Goal: Transaction & Acquisition: Book appointment/travel/reservation

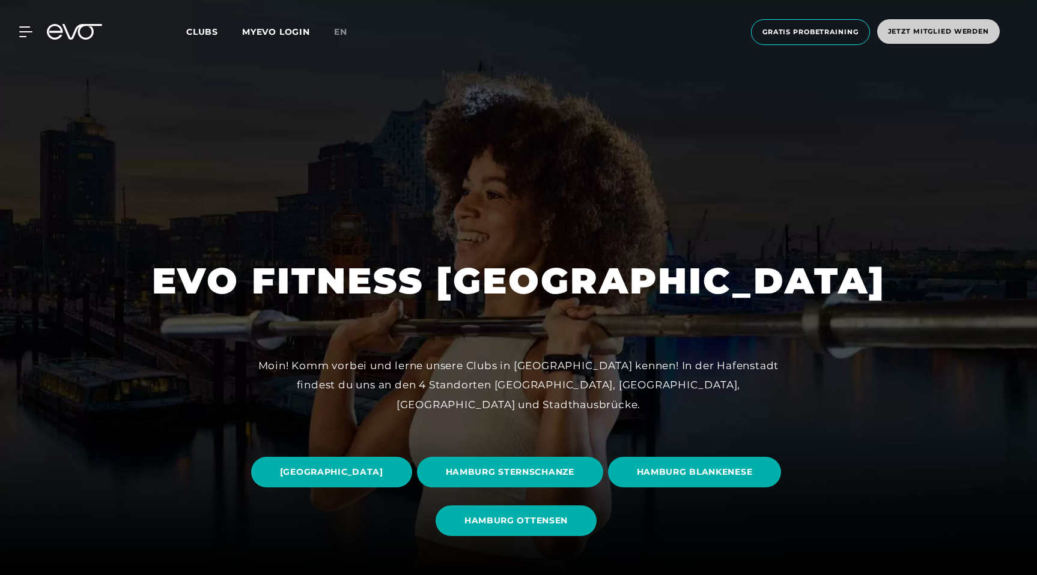
click at [959, 23] on span "Jetzt Mitglied werden" at bounding box center [938, 31] width 123 height 25
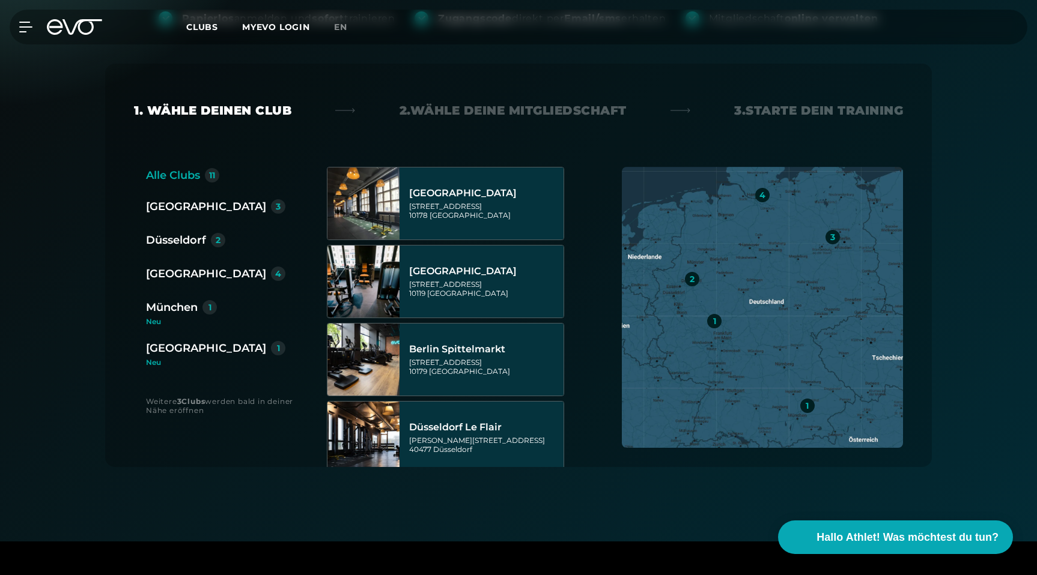
scroll to position [205, 0]
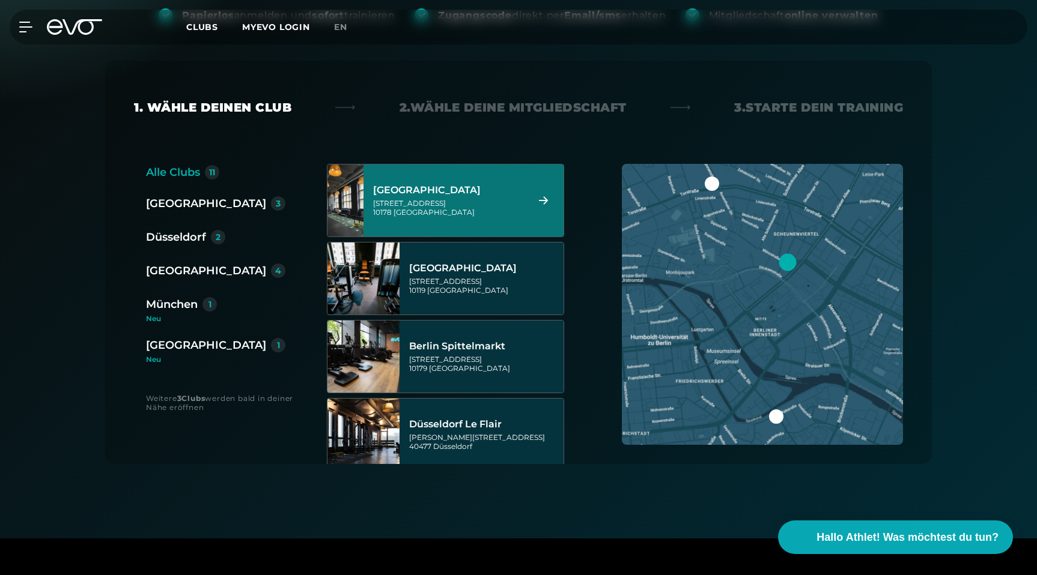
click at [172, 273] on div "[GEOGRAPHIC_DATA]" at bounding box center [206, 271] width 120 height 17
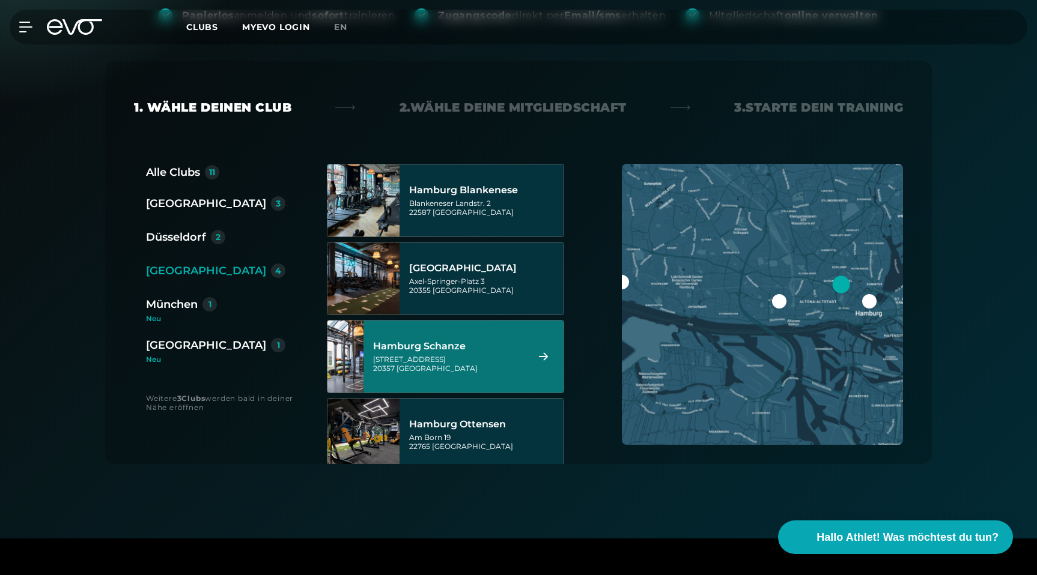
click at [461, 363] on div "[STREET_ADDRESS]" at bounding box center [448, 364] width 151 height 18
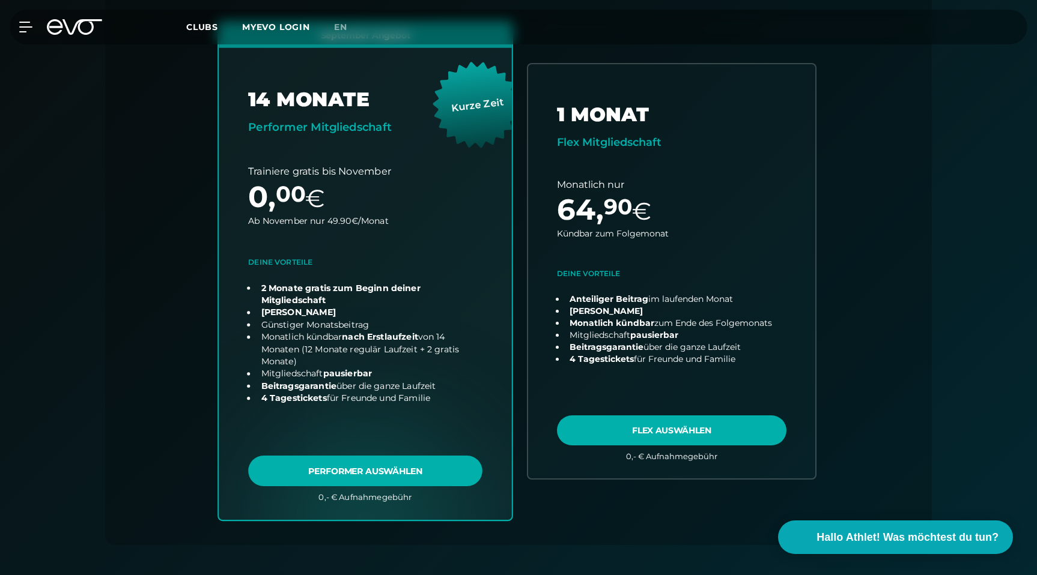
scroll to position [0, 0]
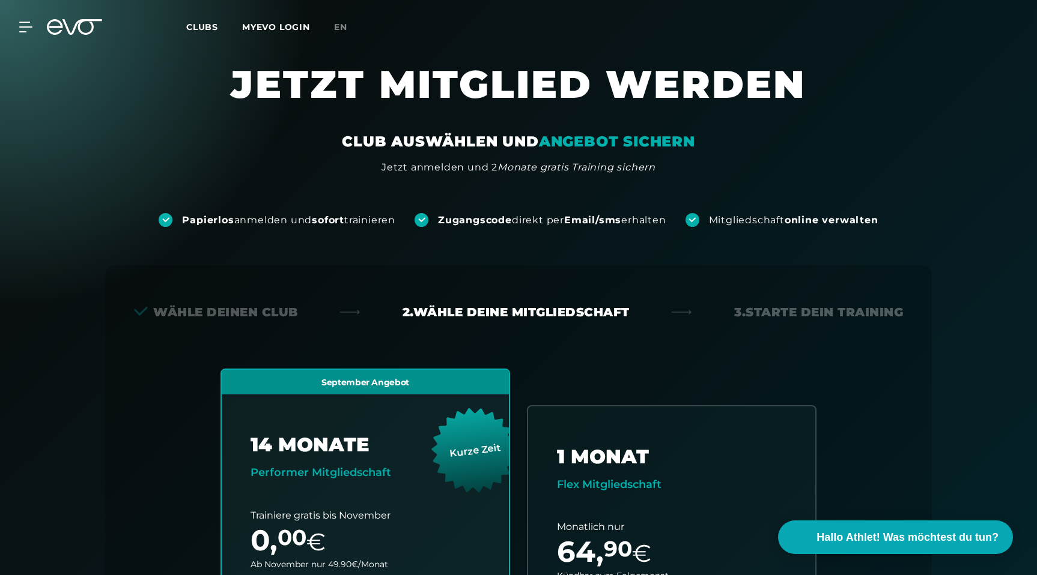
click at [59, 26] on icon at bounding box center [55, 27] width 16 height 16
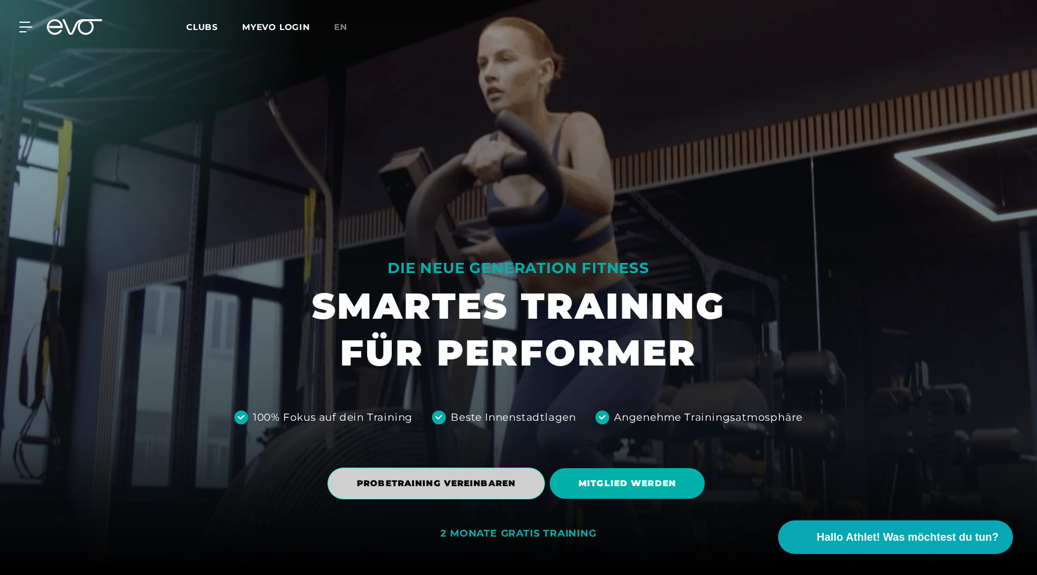
click at [476, 478] on span "PROBETRAINING VEREINBAREN" at bounding box center [436, 484] width 159 height 13
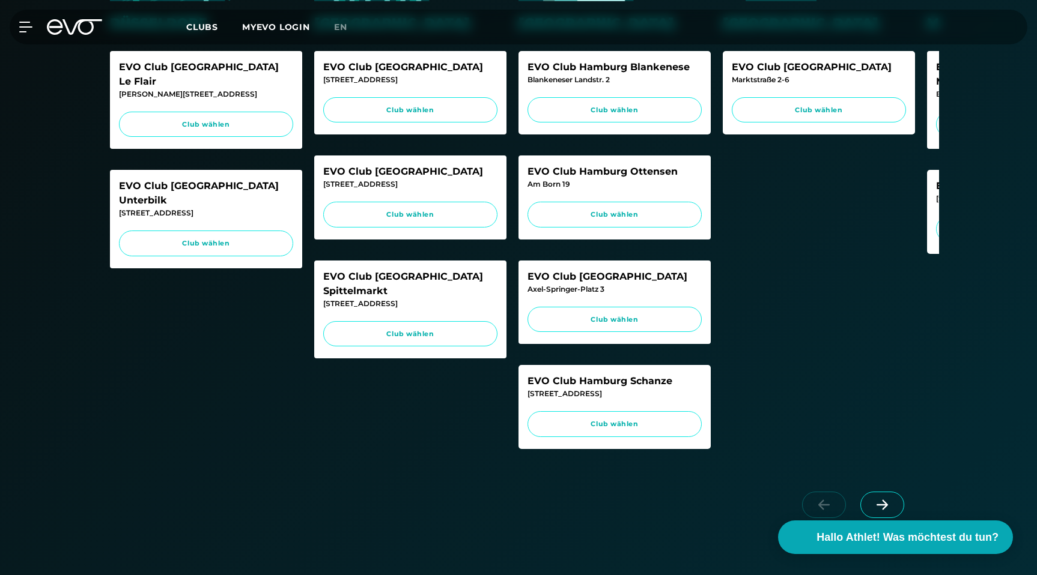
scroll to position [401, 0]
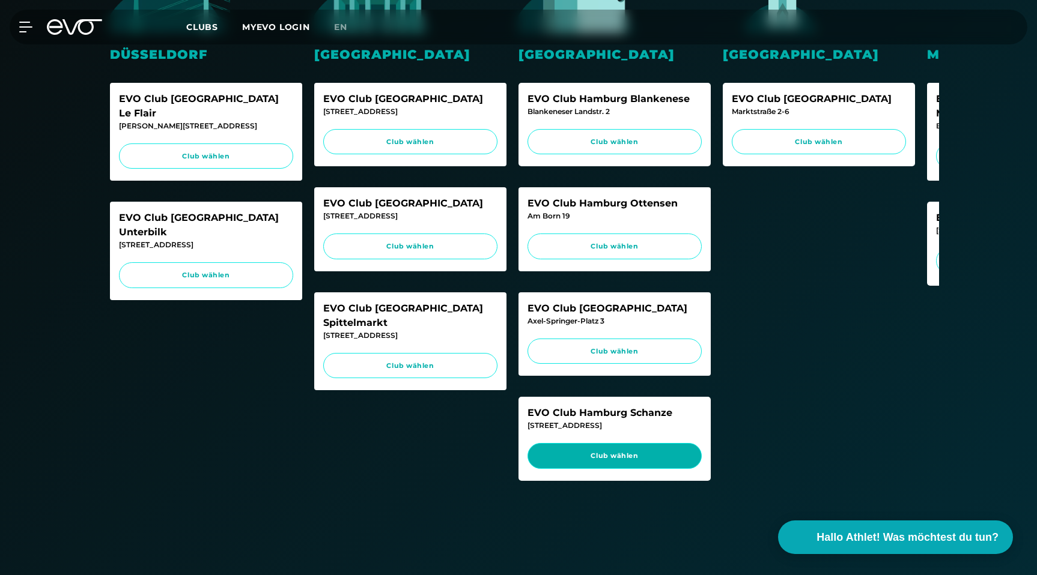
click at [619, 469] on span "Club wählen" at bounding box center [614, 456] width 174 height 26
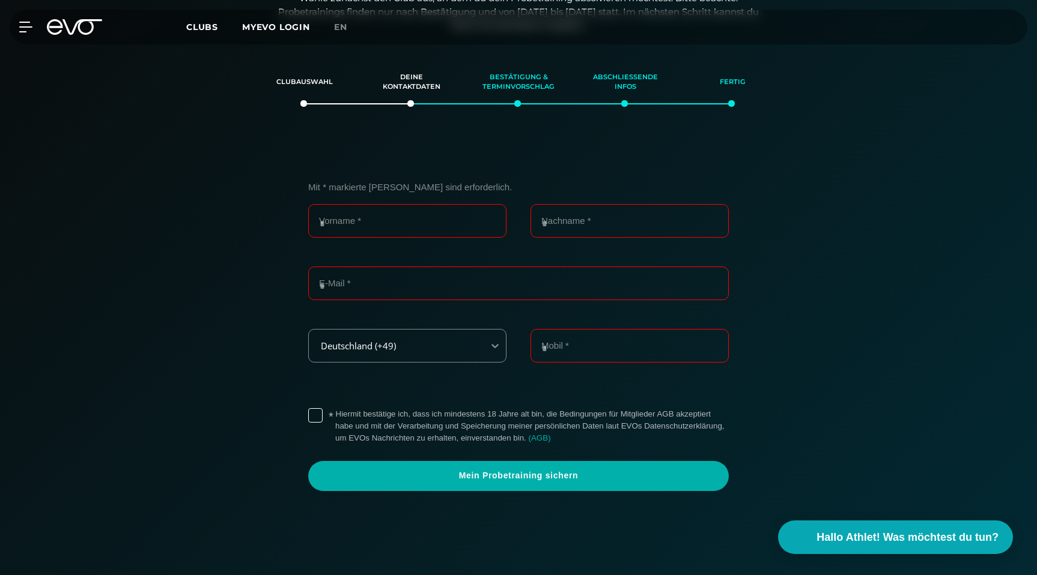
scroll to position [206, 0]
click at [415, 223] on input "Vorname *" at bounding box center [407, 222] width 198 height 34
type input "****"
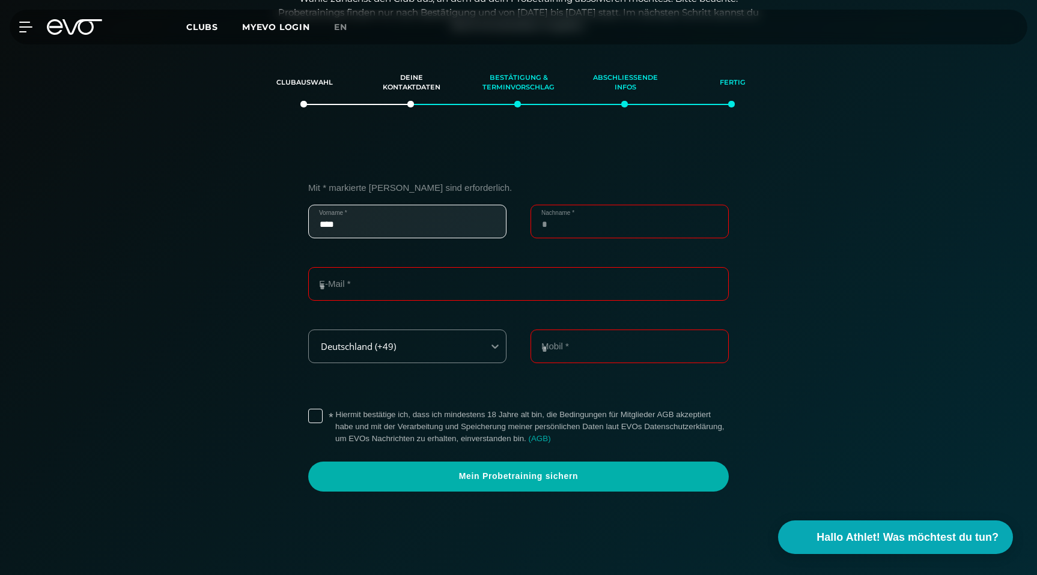
type input "********"
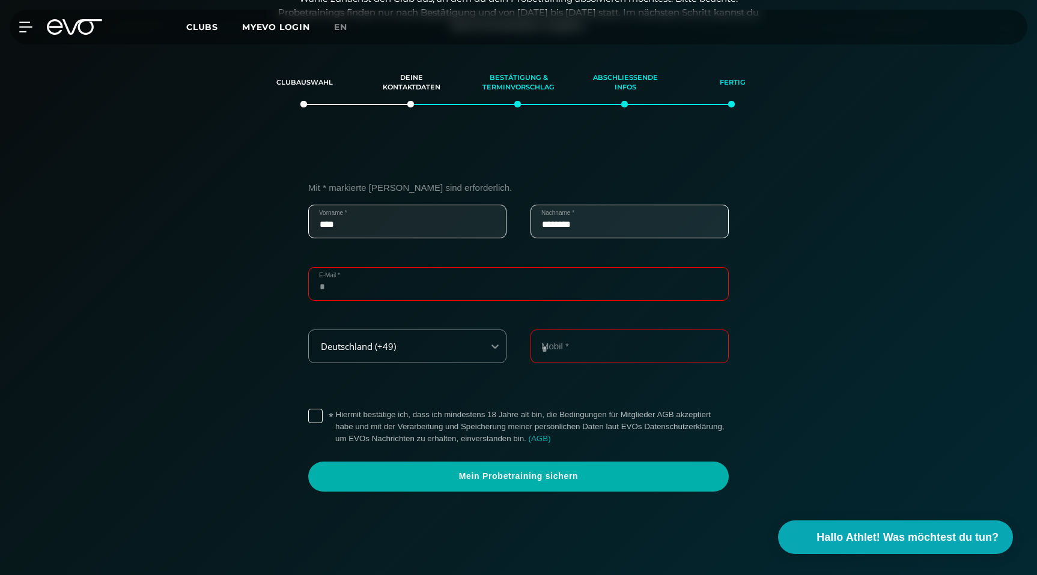
type input "**********"
drag, startPoint x: 424, startPoint y: 284, endPoint x: 385, endPoint y: 285, distance: 39.1
click at [385, 285] on input "**********" at bounding box center [518, 284] width 420 height 34
type input "**********"
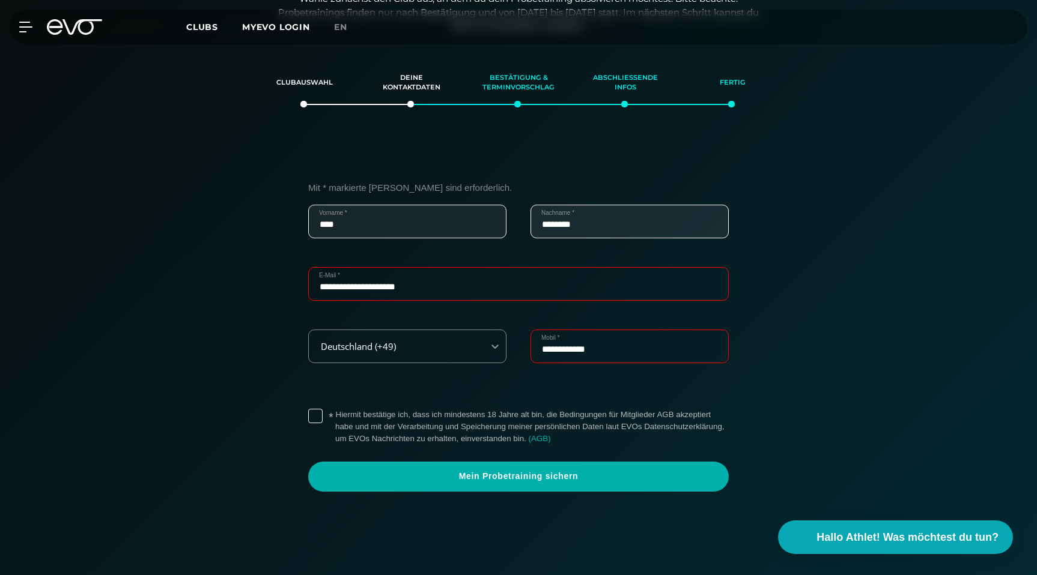
click at [589, 347] on input "**********" at bounding box center [629, 347] width 198 height 34
type input "**********"
click at [324, 424] on div "* Hiermit bestätige ich, dass ich mindestens 18 Jahre alt bin, die Bedingungen …" at bounding box center [518, 427] width 420 height 46
click at [335, 416] on label "* Hiermit bestätige ich, dass ich mindestens 18 Jahre alt bin, die Bedingungen …" at bounding box center [531, 427] width 393 height 36
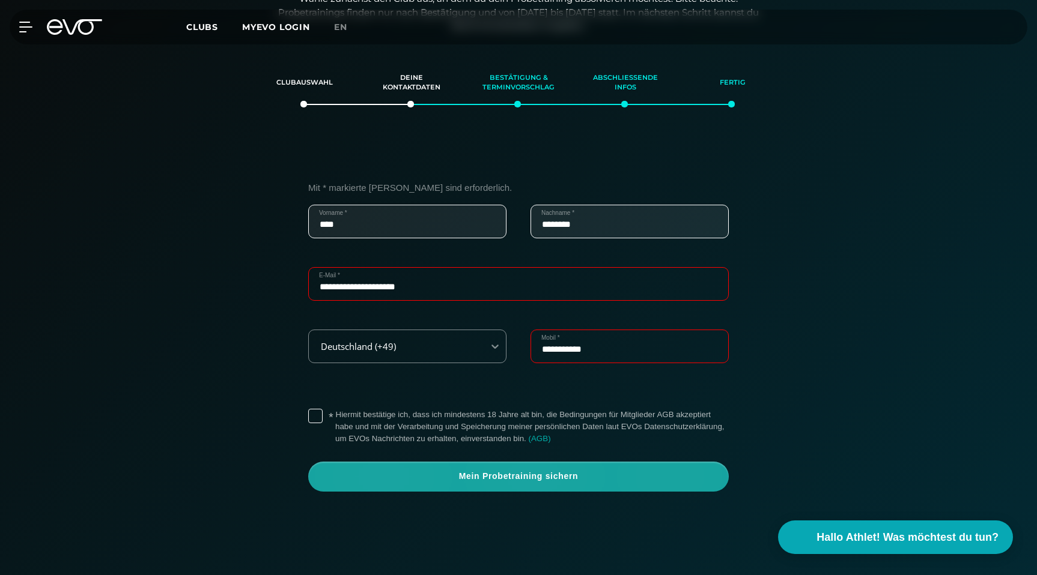
click at [485, 473] on span "Mein Probetraining sichern" at bounding box center [518, 477] width 363 height 12
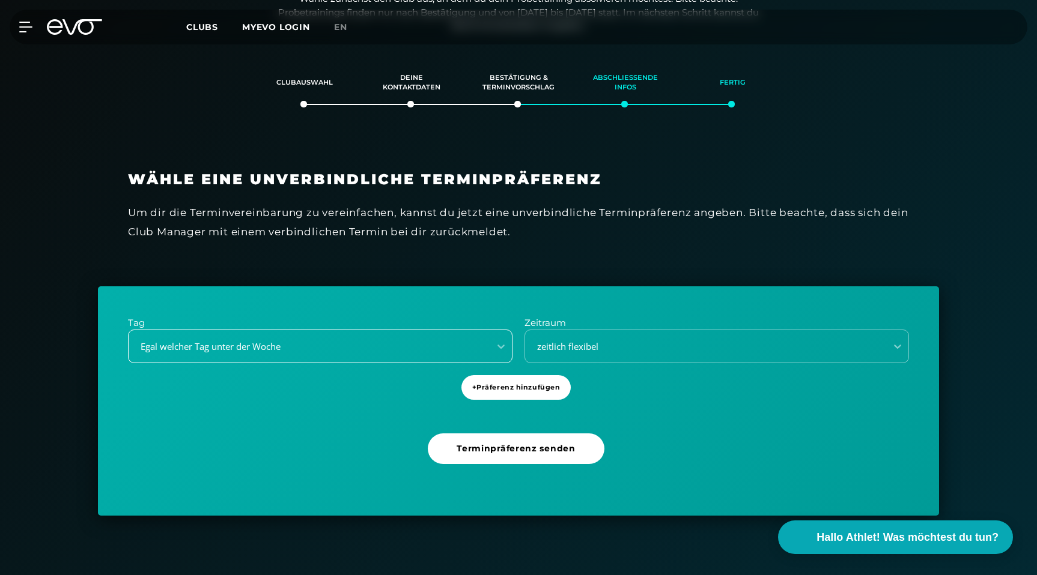
click at [366, 340] on div "Egal welcher Tag unter der Woche" at bounding box center [305, 347] width 351 height 14
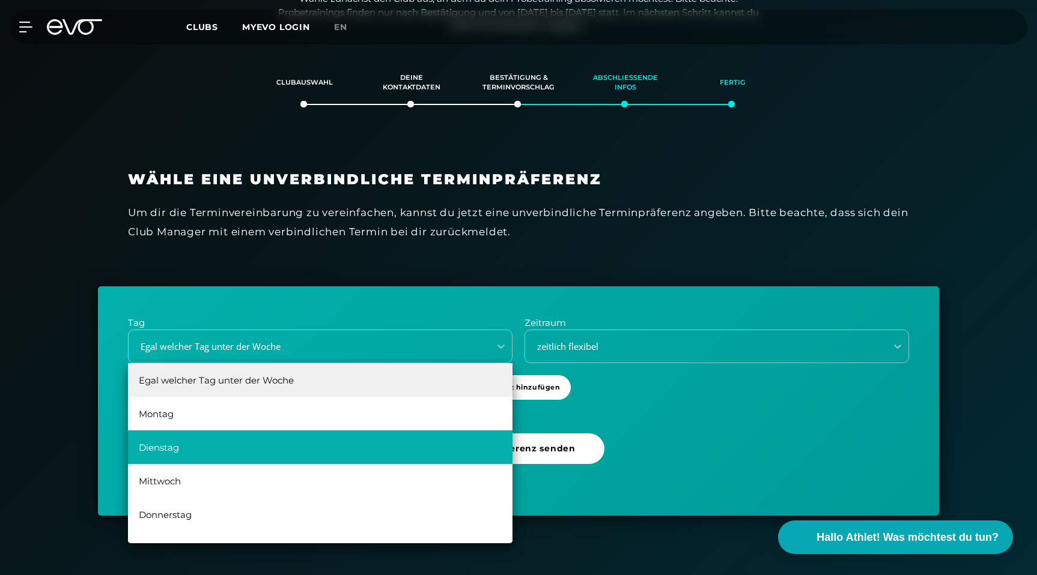
scroll to position [22, 0]
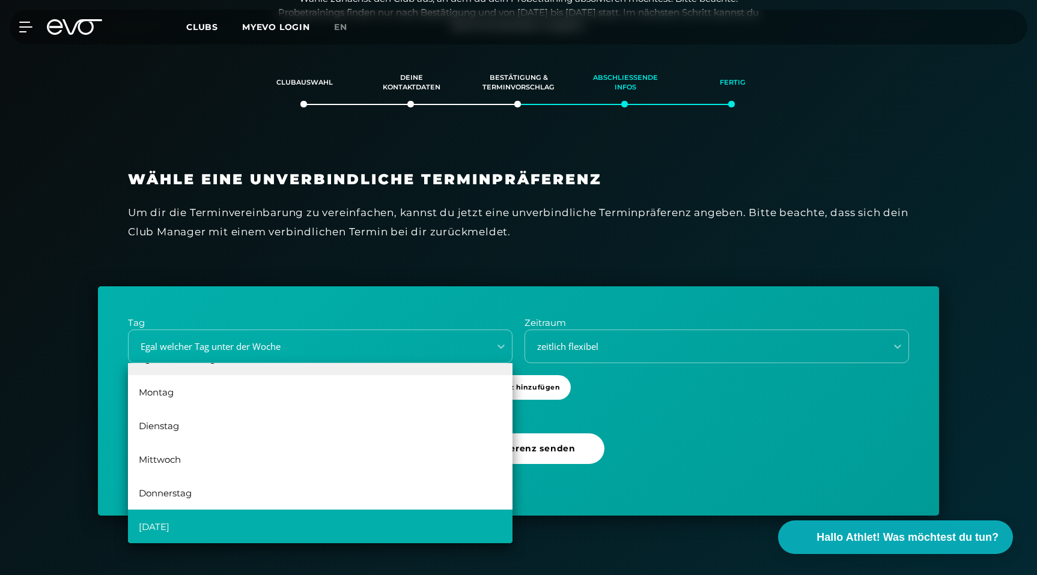
click at [220, 524] on div "[DATE]" at bounding box center [320, 527] width 384 height 34
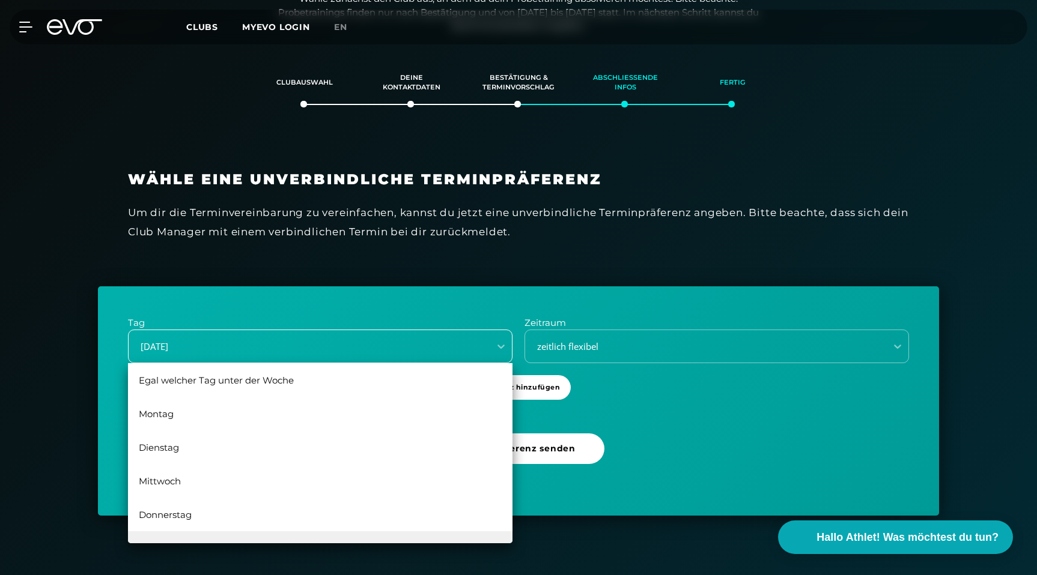
click at [463, 351] on div "[DATE]" at bounding box center [305, 347] width 351 height 14
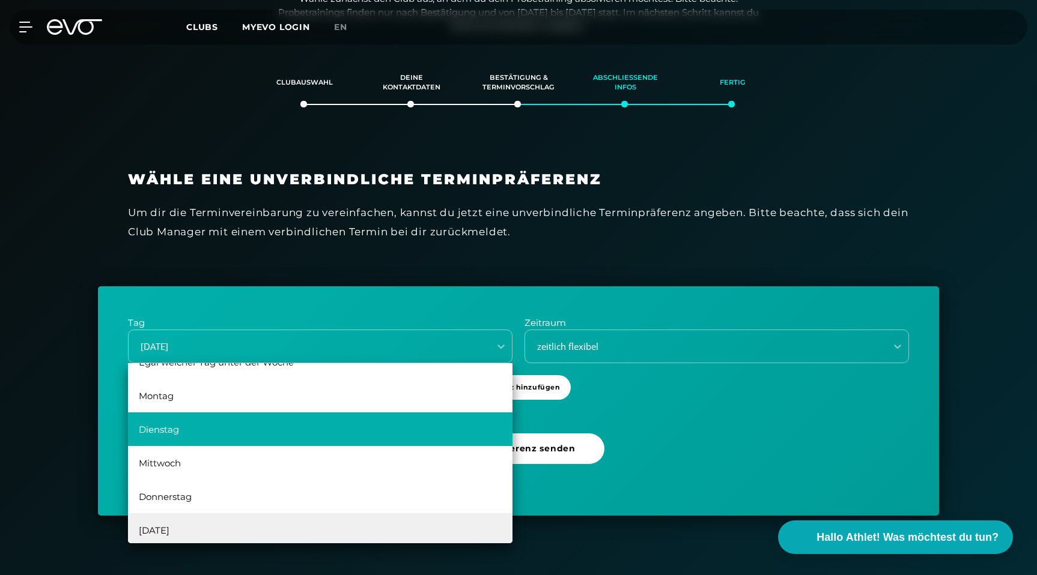
scroll to position [0, 0]
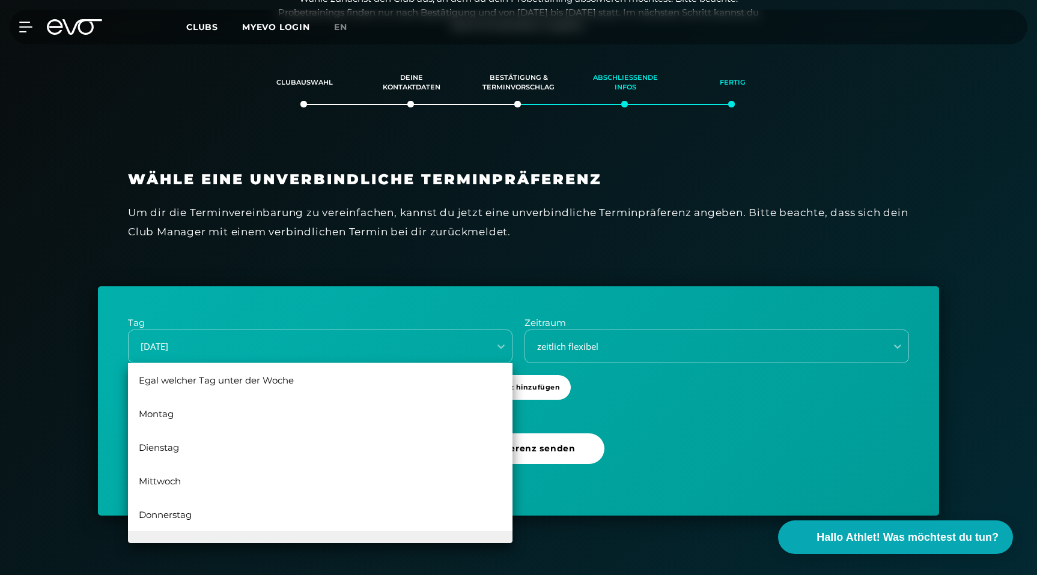
click at [639, 365] on div "Tag Egal welcher Tag unter der Woche, 1 of 6. 6 results available. Use Up and D…" at bounding box center [518, 401] width 841 height 229
click at [449, 341] on div "[DATE]" at bounding box center [305, 347] width 351 height 14
click at [640, 395] on div "Tag Egal welcher Tag unter der Woche, 1 of 6. 6 results available. Use Up and D…" at bounding box center [518, 401] width 841 height 229
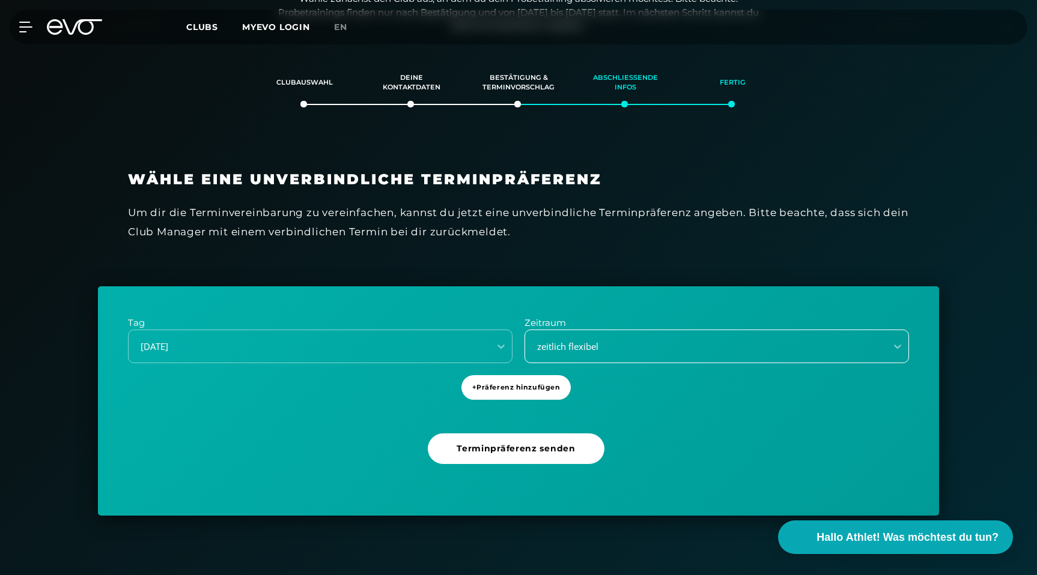
click at [610, 348] on div "zeitlich flexibel" at bounding box center [701, 347] width 351 height 14
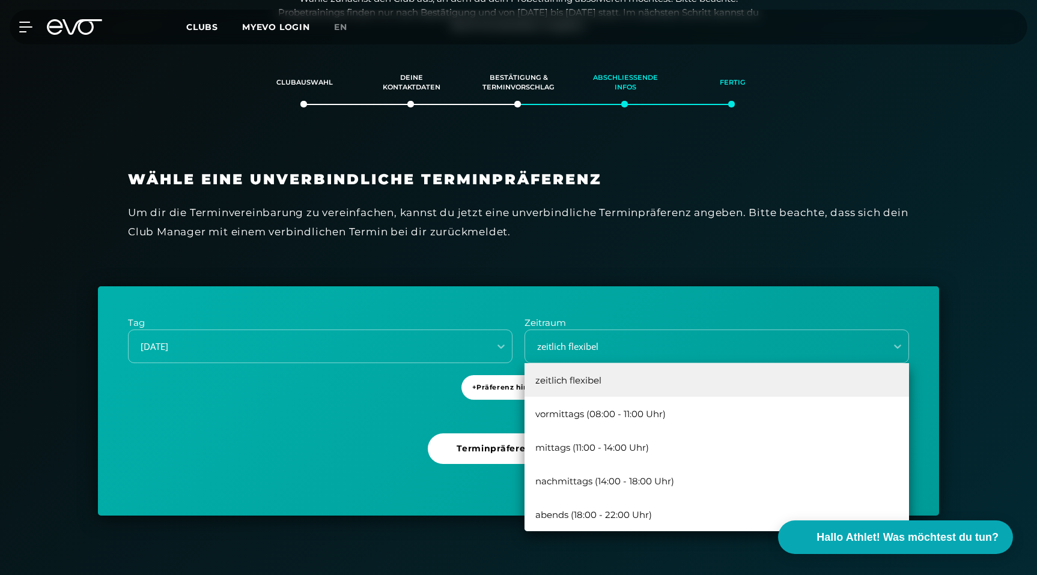
click at [497, 367] on div "+ Präferenz hinzufügen" at bounding box center [518, 392] width 115 height 58
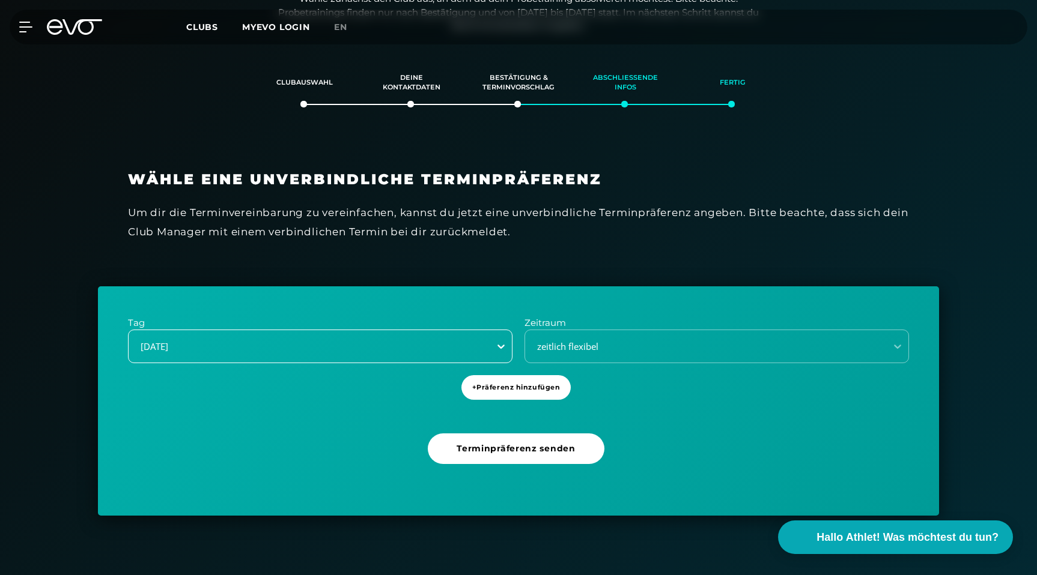
click at [491, 346] on div at bounding box center [501, 347] width 22 height 22
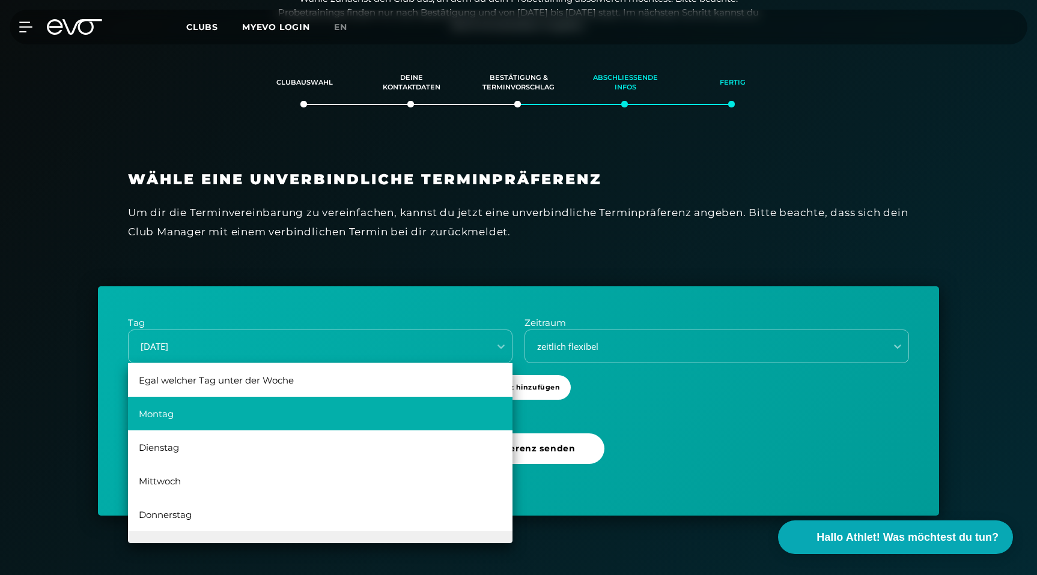
scroll to position [22, 0]
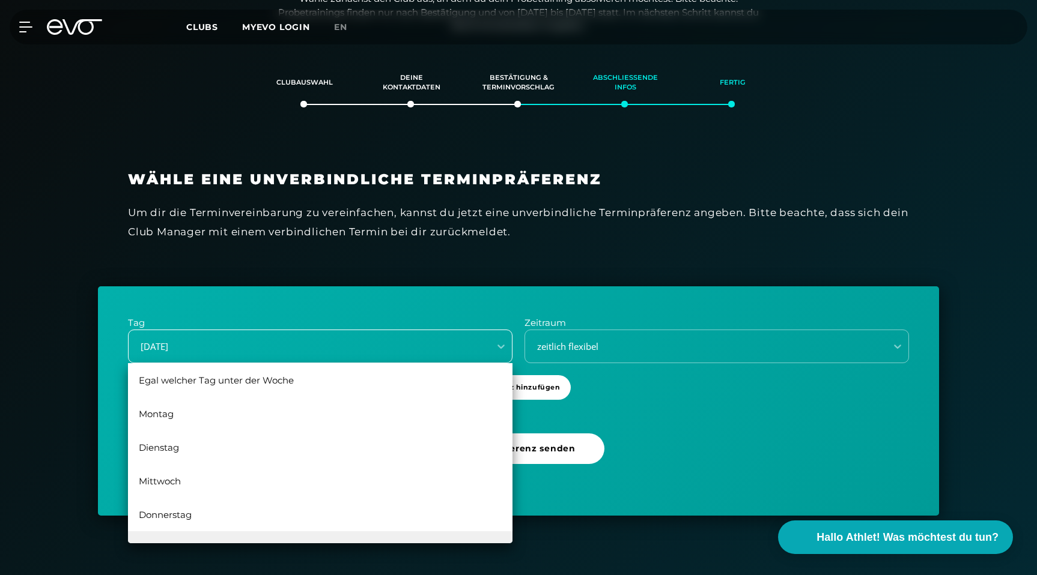
click at [464, 354] on div "[DATE]" at bounding box center [309, 347] width 361 height 16
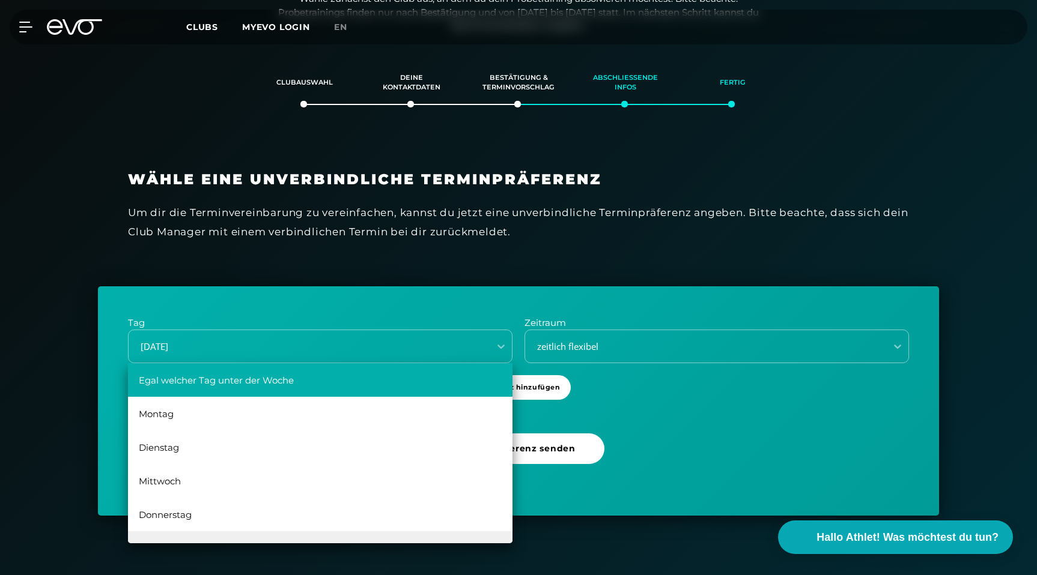
click at [335, 384] on div "Egal welcher Tag unter der Woche" at bounding box center [320, 380] width 384 height 34
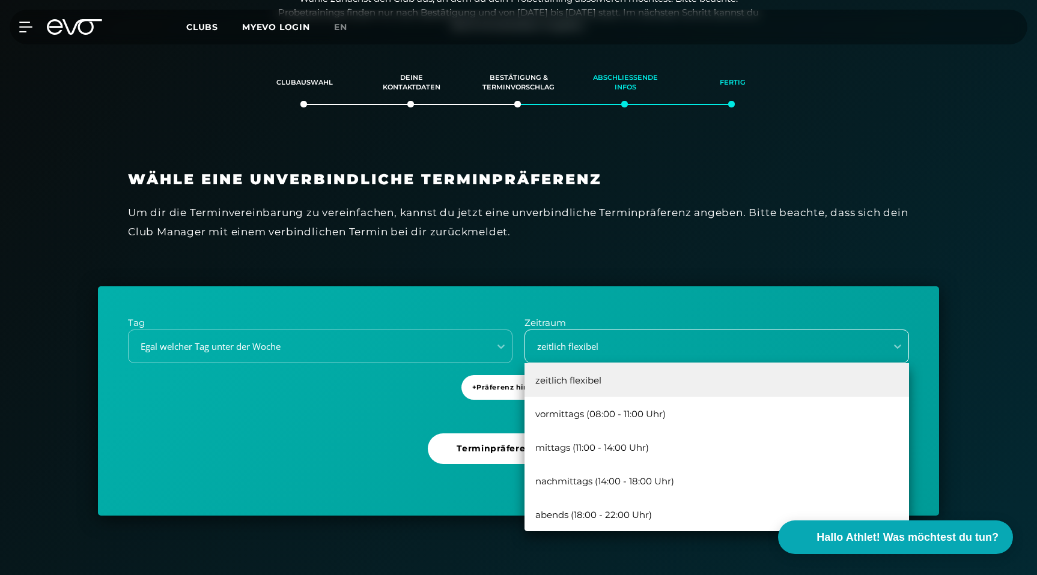
click at [639, 345] on div "zeitlich flexibel" at bounding box center [701, 347] width 351 height 14
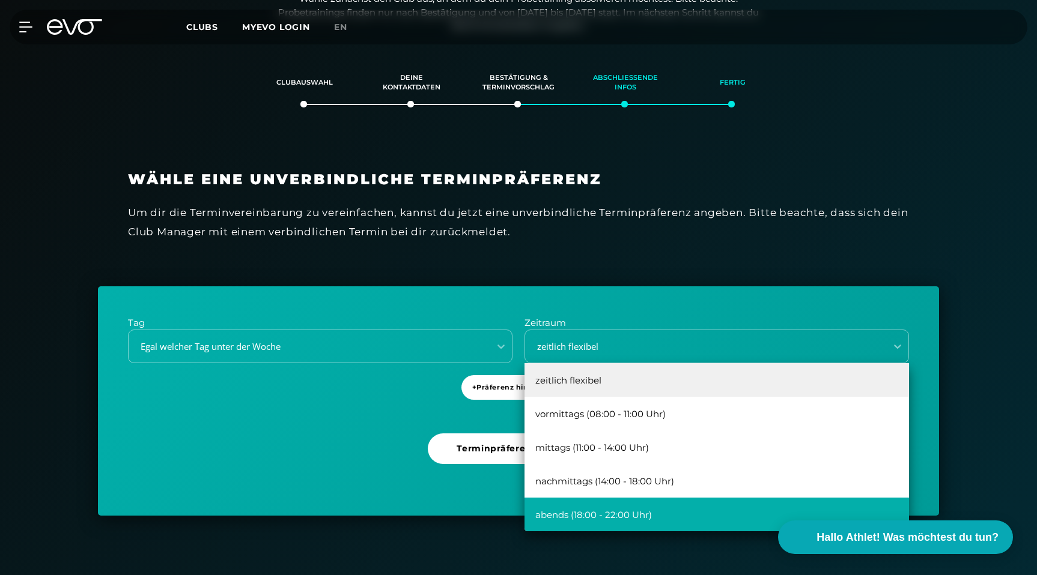
click at [621, 520] on div "abends (18:00 - 22:00 Uhr)" at bounding box center [716, 515] width 384 height 34
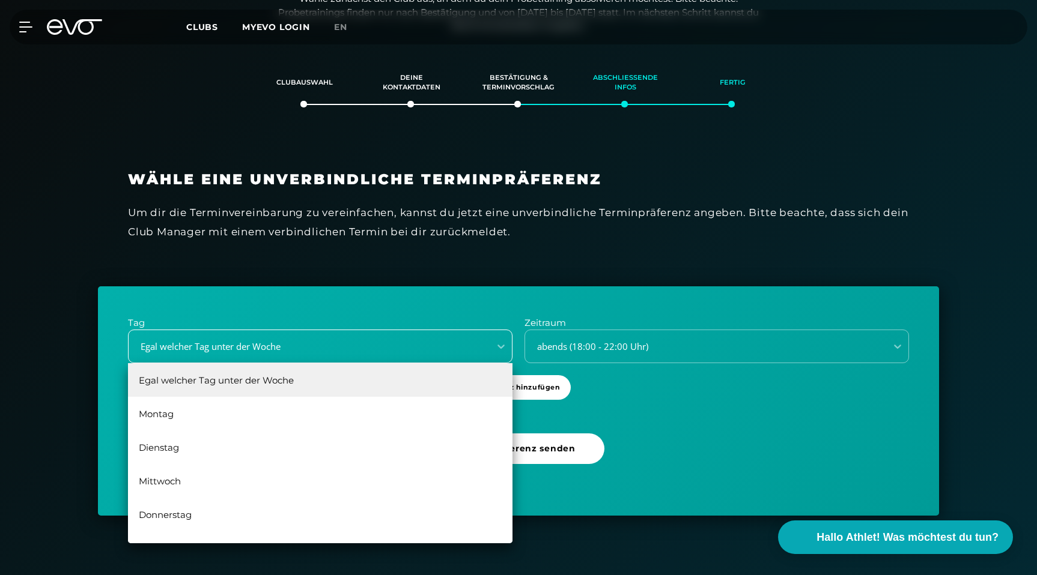
click at [250, 343] on div "Egal welcher Tag unter der Woche" at bounding box center [305, 347] width 351 height 14
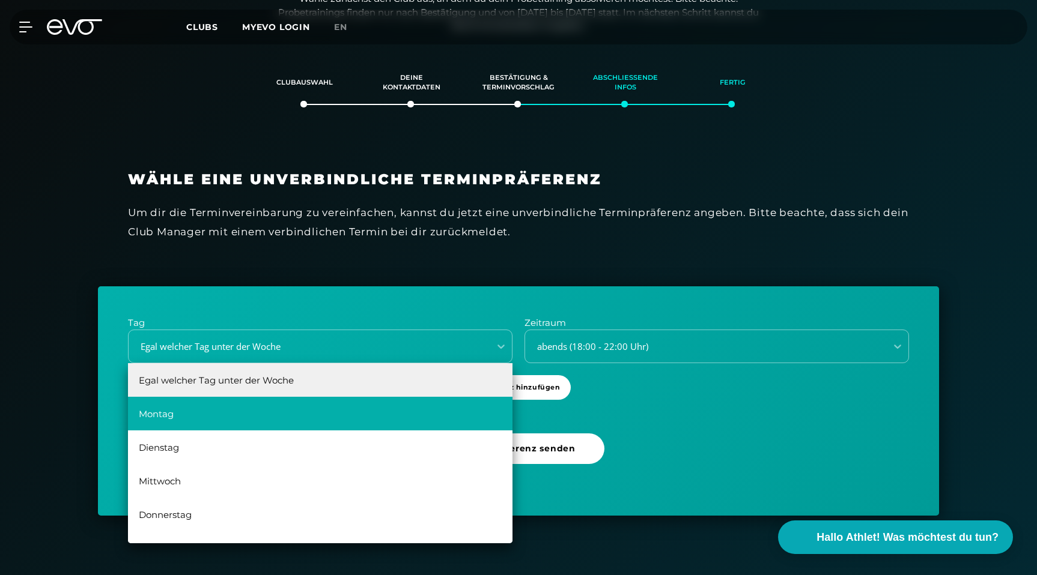
click at [255, 411] on div "Montag" at bounding box center [320, 414] width 384 height 34
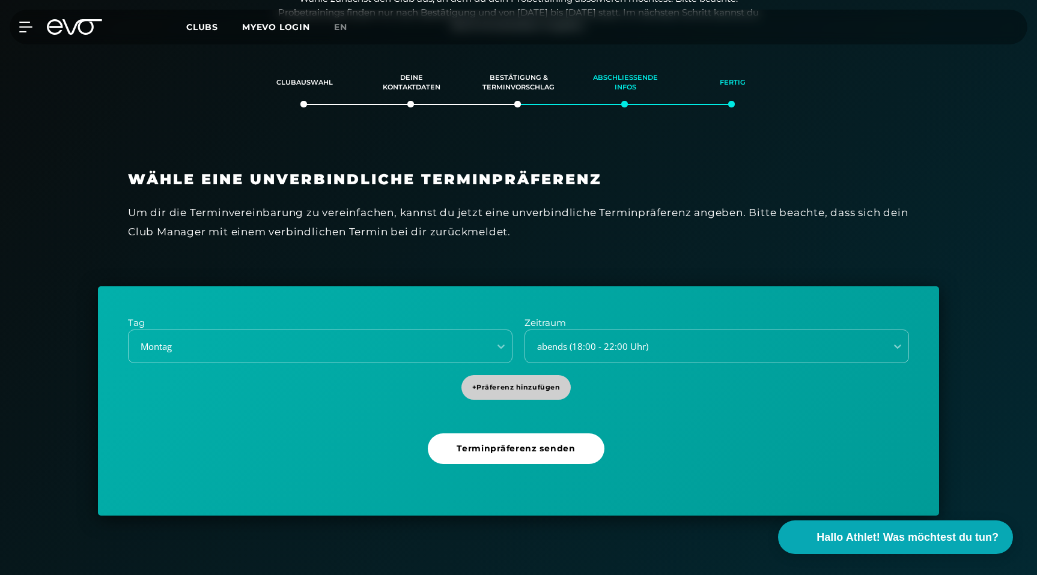
click at [494, 391] on span "+ Präferenz hinzufügen" at bounding box center [516, 388] width 88 height 10
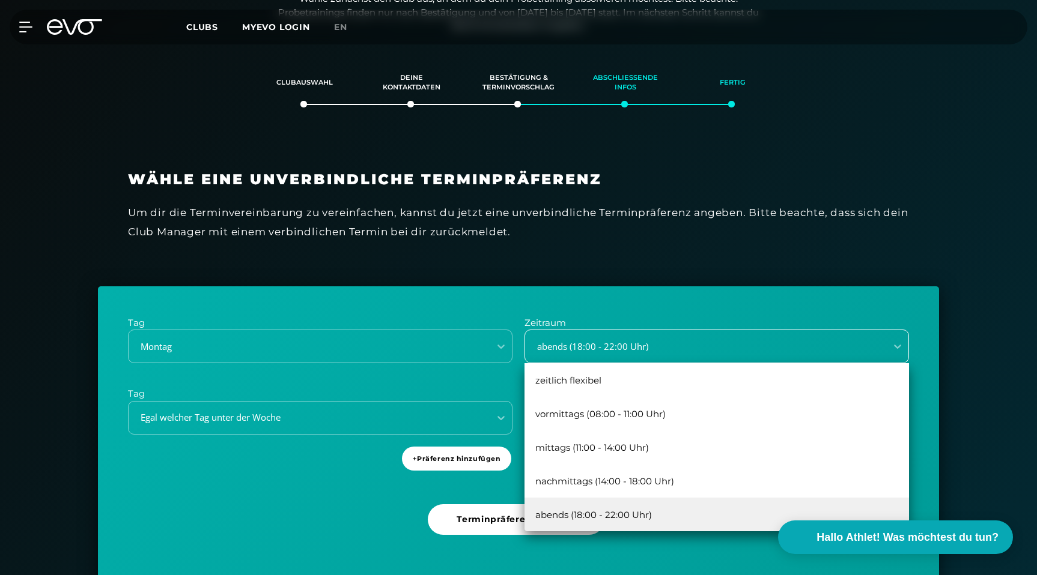
click at [609, 349] on div "abends (18:00 - 22:00 Uhr)" at bounding box center [701, 347] width 351 height 14
click at [299, 510] on div "Tag [DATE] Zeitraum abends (18:00 - 22:00 Uhr), 5 of 5. 5 results available. Us…" at bounding box center [518, 437] width 841 height 301
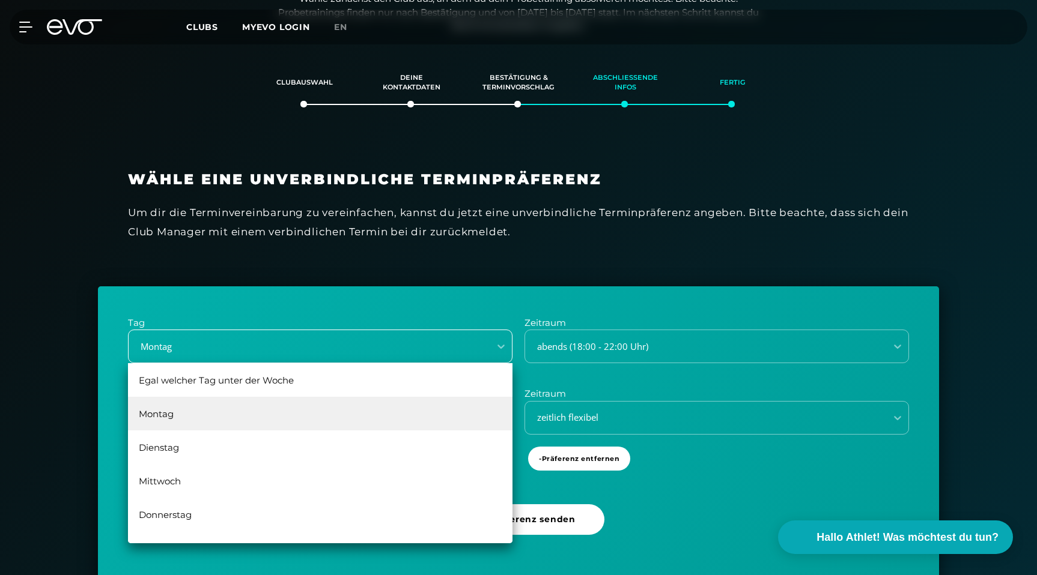
click at [440, 345] on div "Montag" at bounding box center [305, 347] width 351 height 14
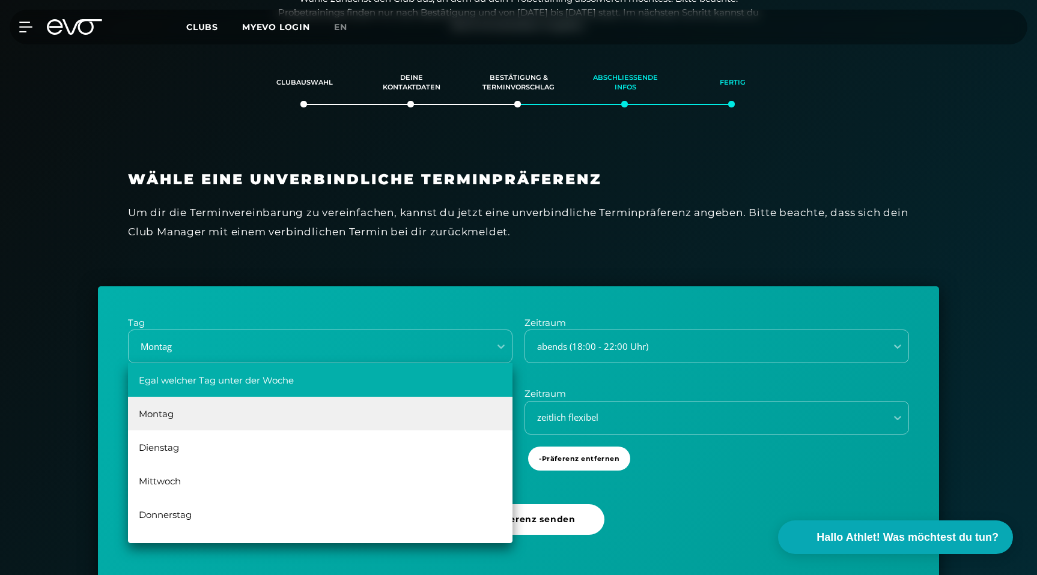
click at [351, 374] on div "Egal welcher Tag unter der Woche" at bounding box center [320, 380] width 384 height 34
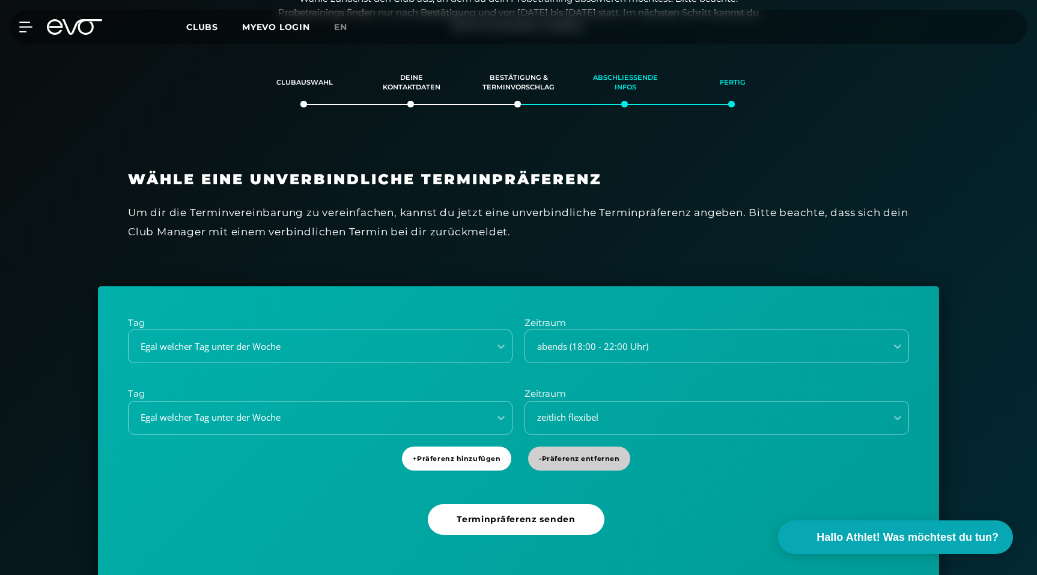
click at [568, 459] on span "- Präferenz entfernen" at bounding box center [579, 459] width 80 height 10
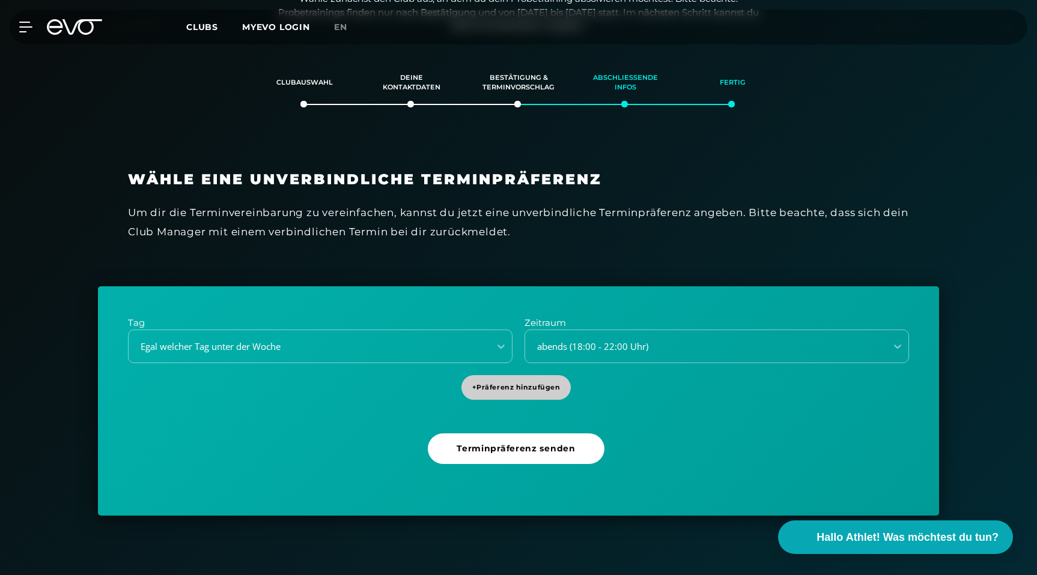
click at [542, 392] on span "+ Präferenz hinzufügen" at bounding box center [516, 387] width 110 height 25
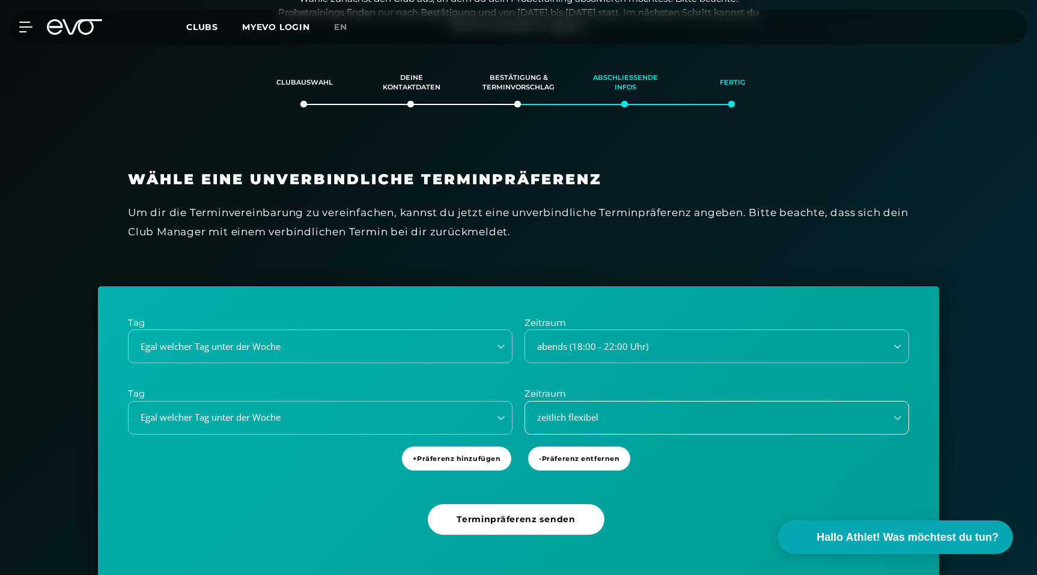
scroll to position [233, 0]
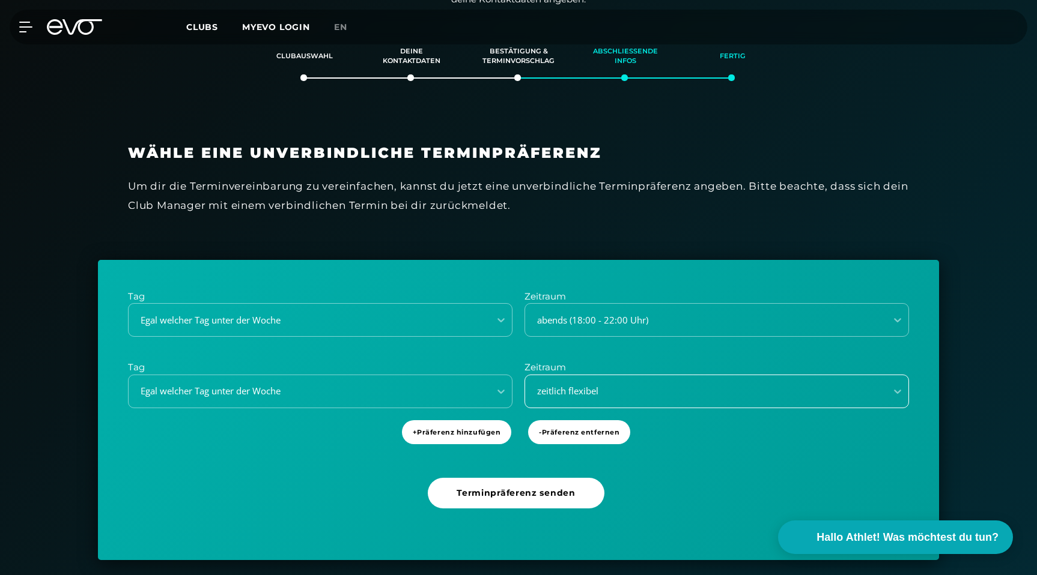
click at [580, 408] on div "zeitlich flexibel" at bounding box center [716, 392] width 384 height 34
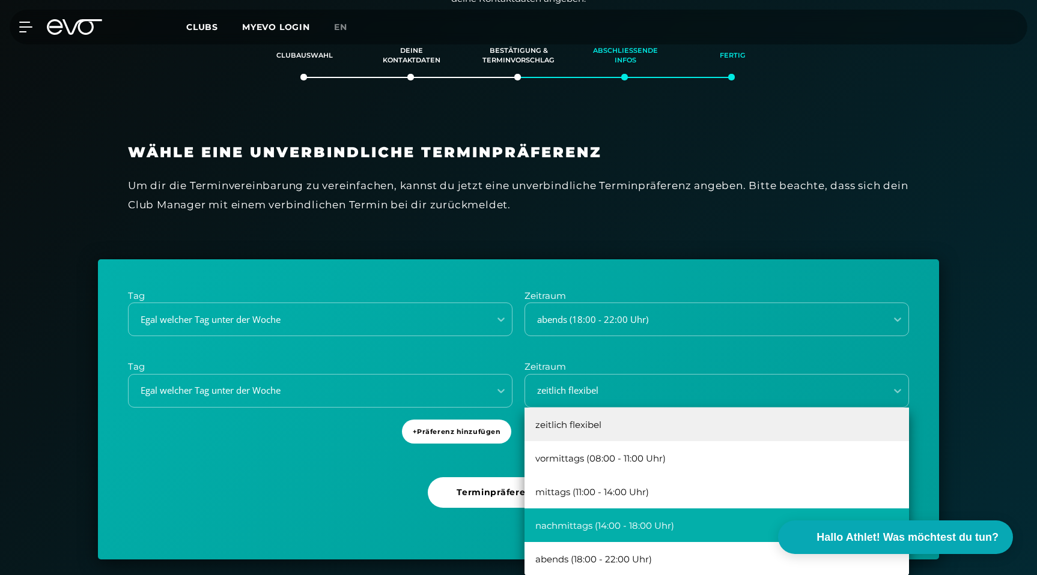
click at [624, 522] on div "nachmittags (14:00 - 18:00 Uhr)" at bounding box center [716, 526] width 384 height 34
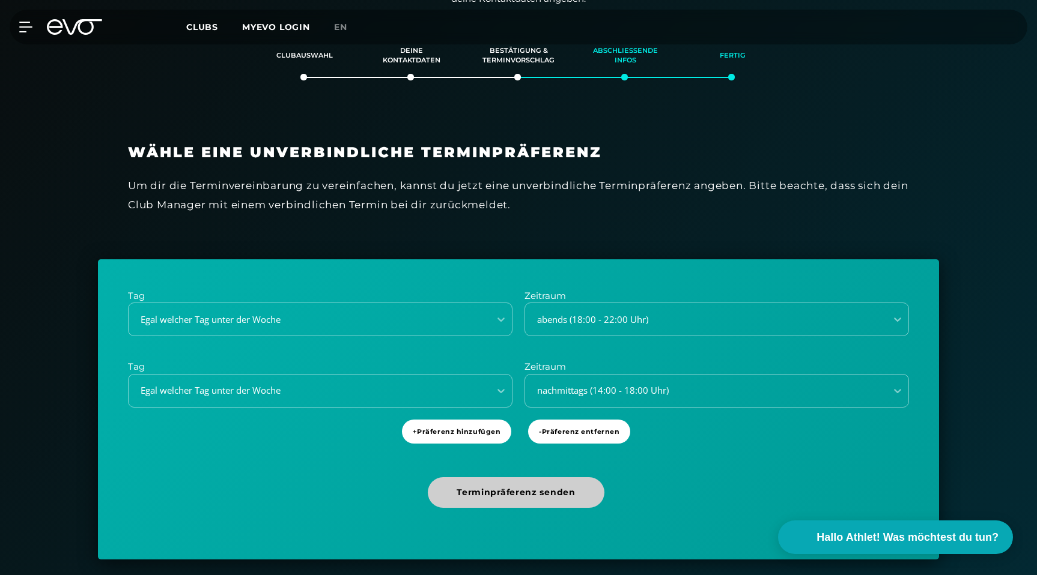
click at [540, 496] on span "Terminpräferenz senden" at bounding box center [516, 493] width 118 height 13
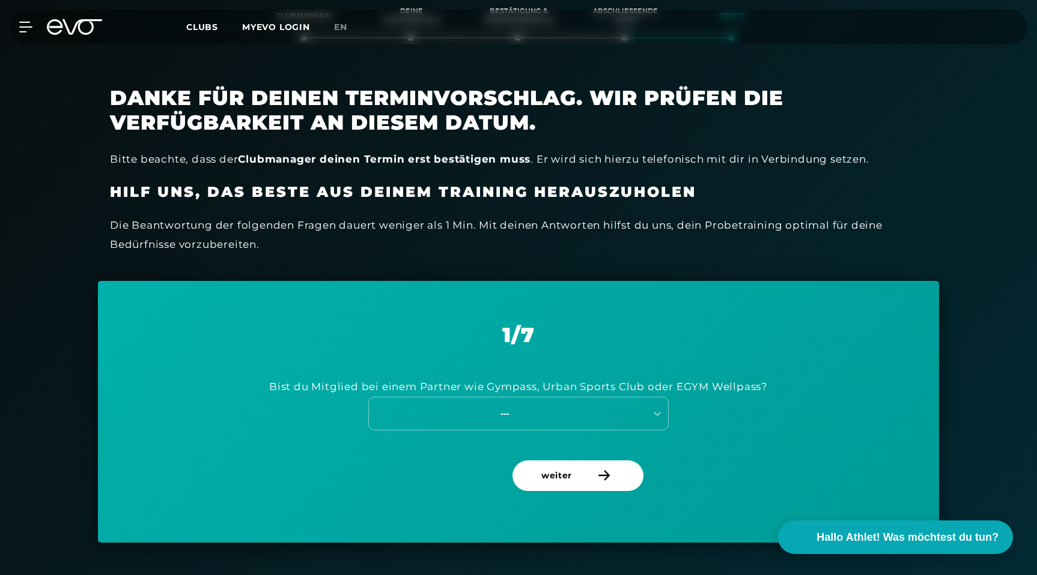
scroll to position [278, 0]
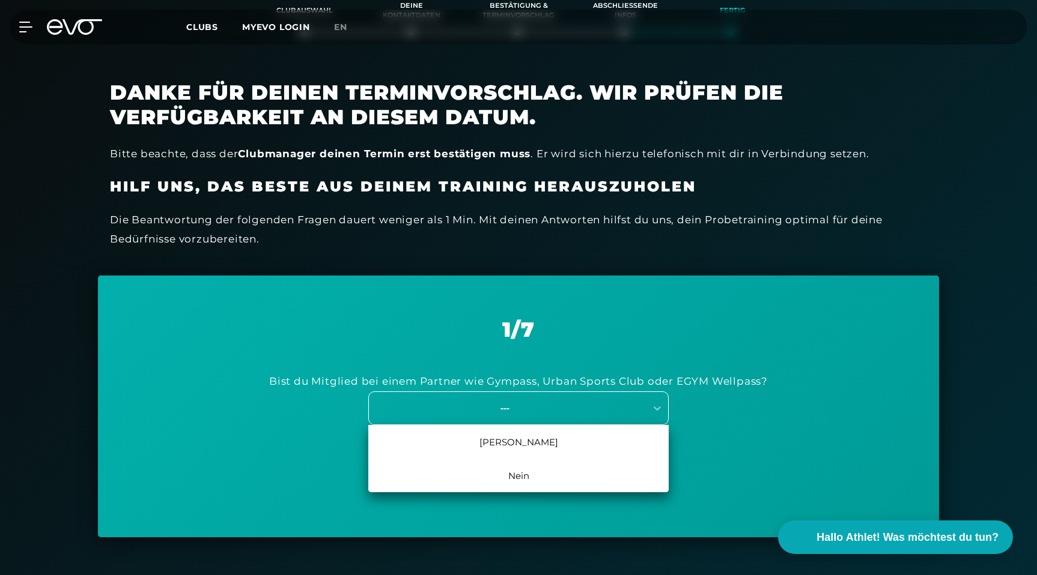
click at [565, 413] on div "---" at bounding box center [505, 408] width 270 height 14
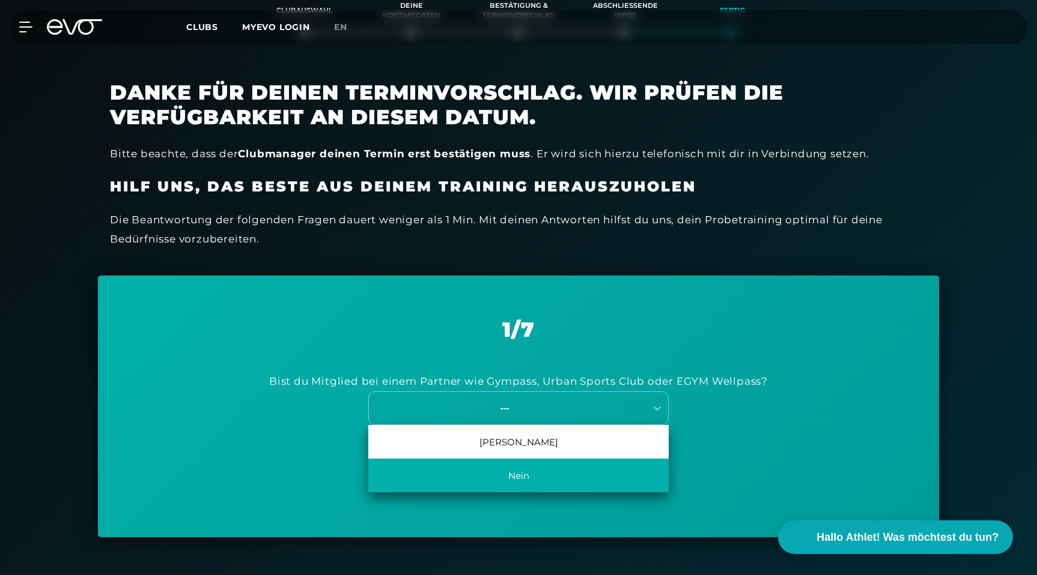
click at [520, 490] on div "Nein" at bounding box center [518, 476] width 300 height 34
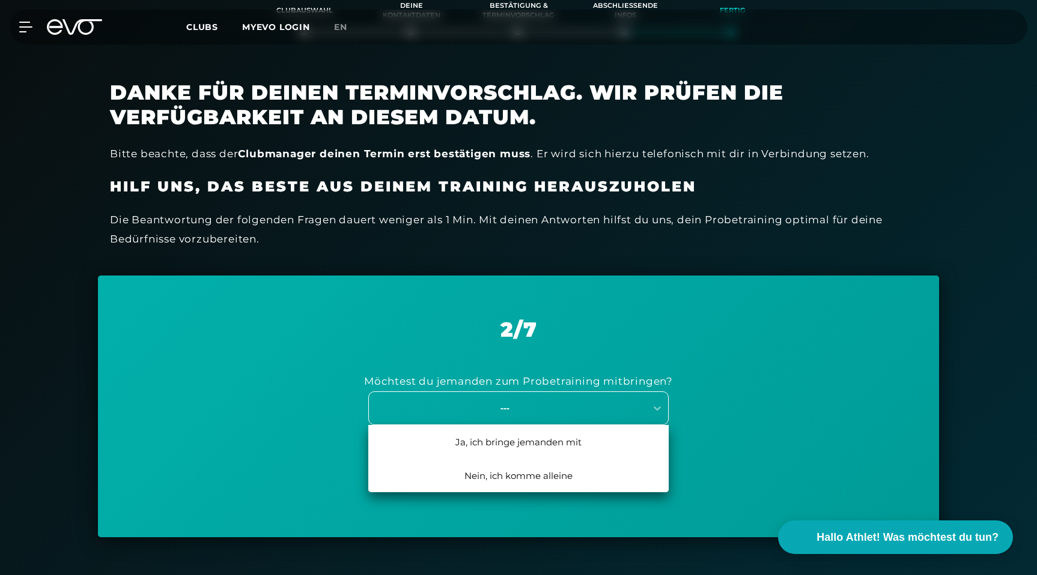
click at [578, 412] on div "---" at bounding box center [505, 408] width 270 height 14
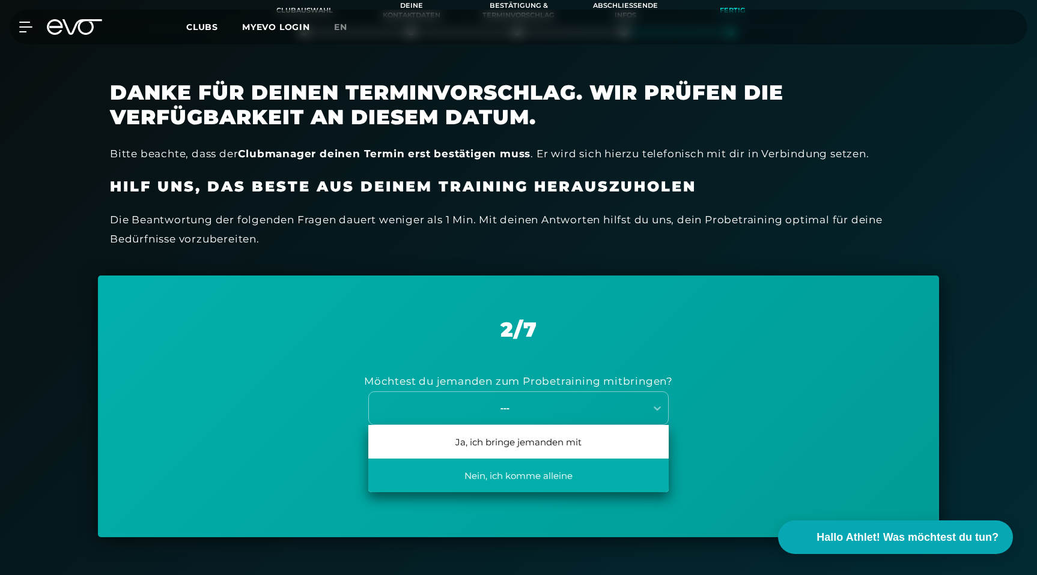
click at [512, 475] on div "Nein, ich komme alleine" at bounding box center [518, 476] width 300 height 34
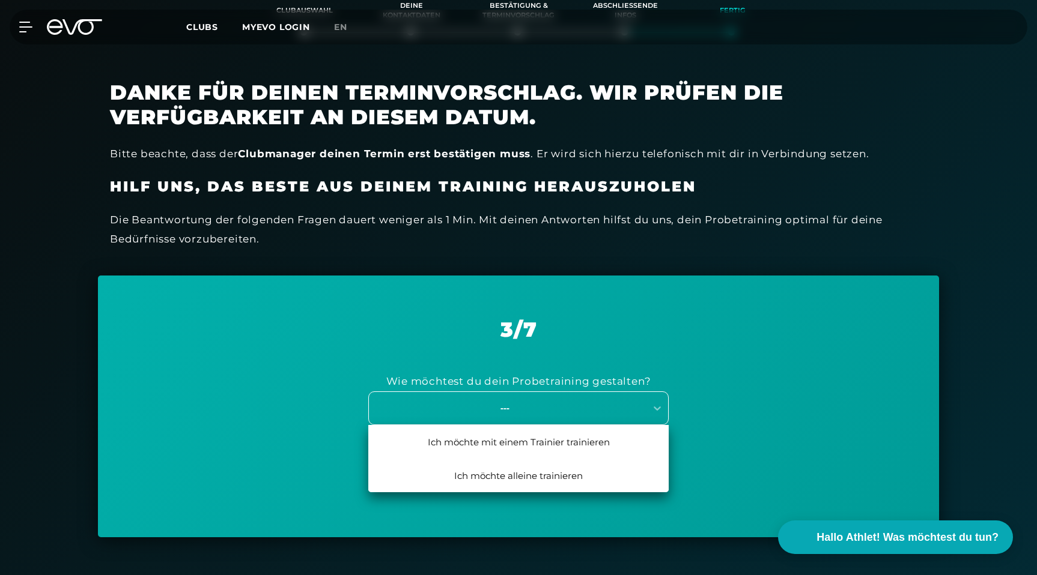
click at [591, 410] on div "---" at bounding box center [505, 408] width 270 height 14
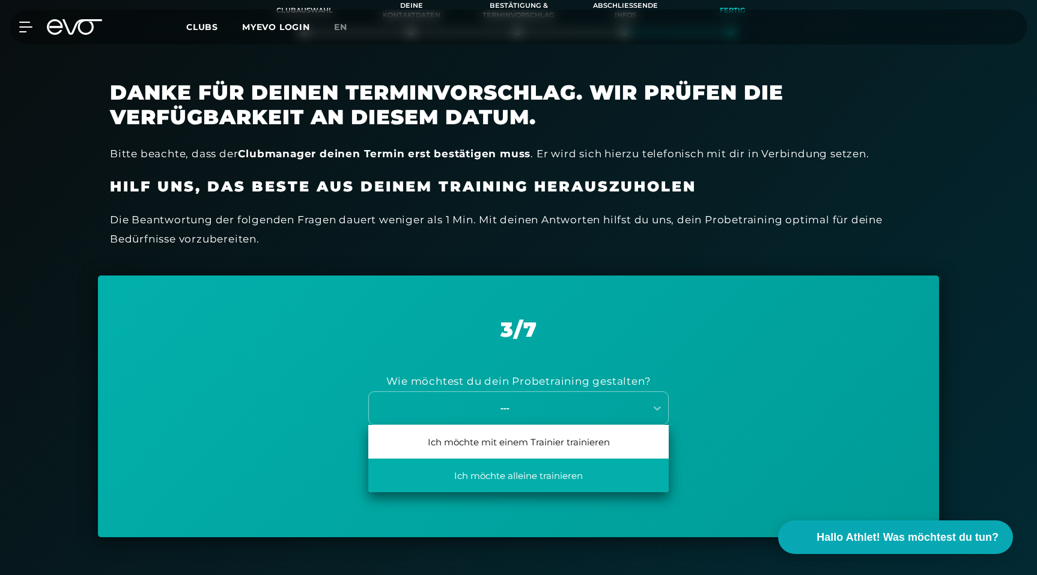
click at [579, 472] on div "Ich möchte alleine trainieren" at bounding box center [518, 476] width 300 height 34
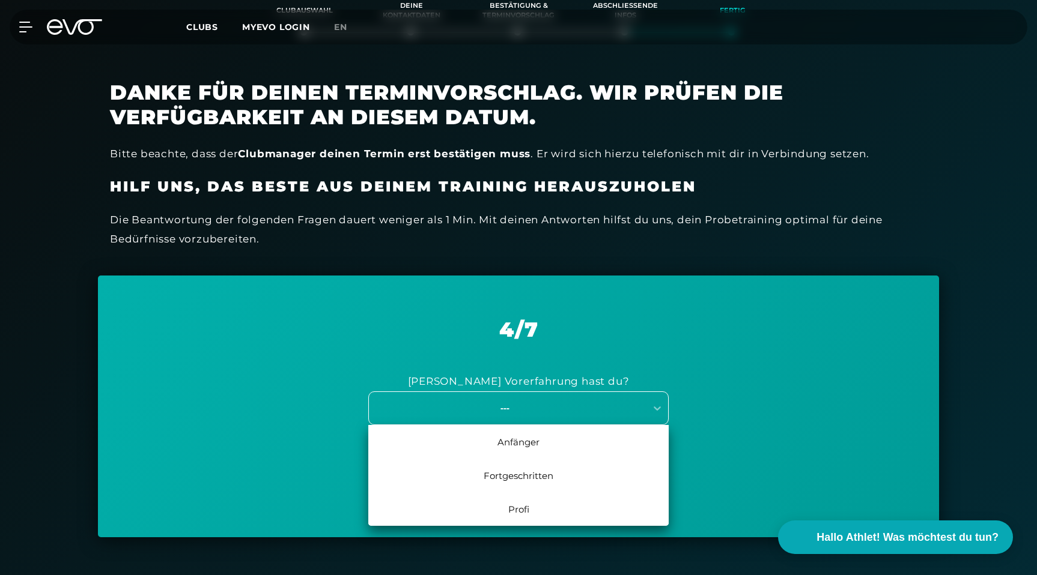
click at [613, 408] on div "---" at bounding box center [505, 408] width 270 height 14
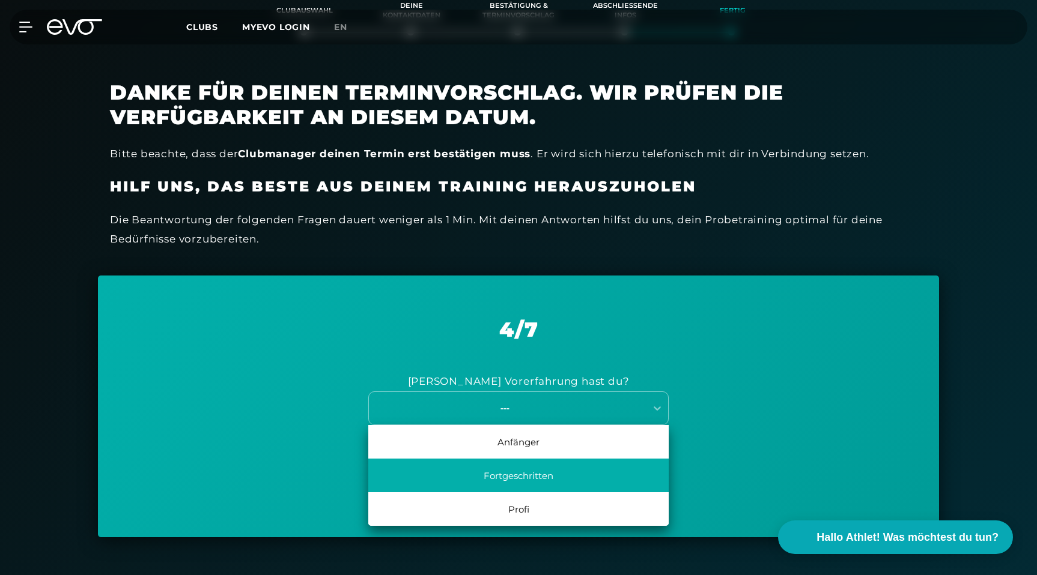
click at [571, 473] on div "Fortgeschritten" at bounding box center [518, 476] width 300 height 34
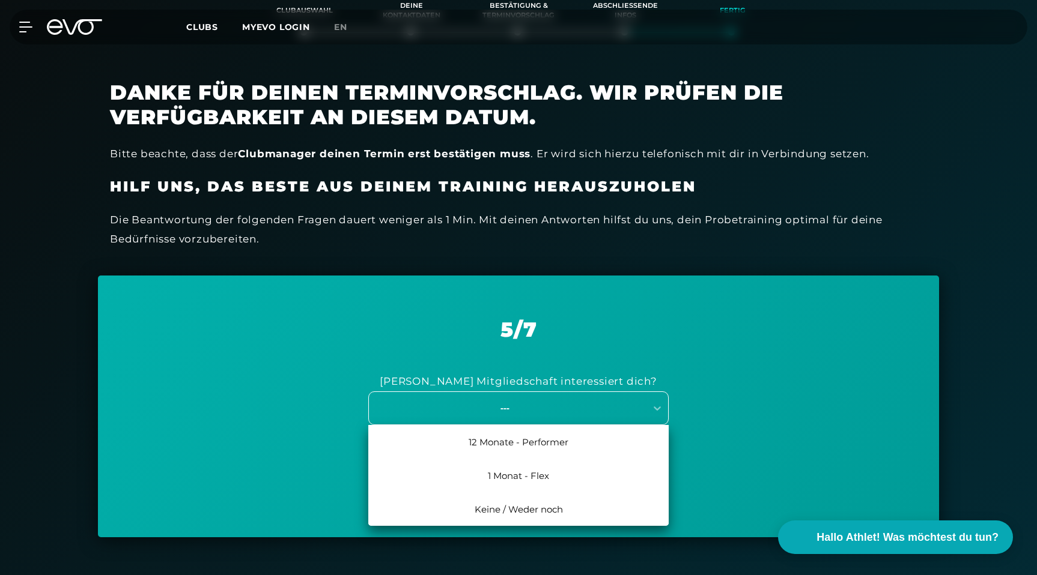
click at [601, 411] on div "---" at bounding box center [505, 408] width 270 height 14
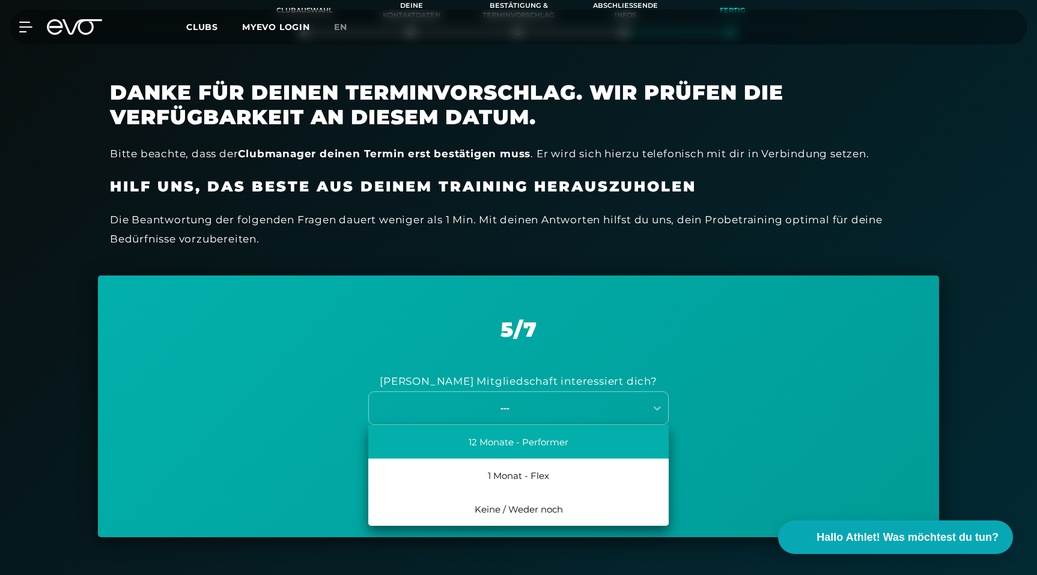
click at [559, 441] on div "12 Monate - Performer" at bounding box center [518, 442] width 300 height 34
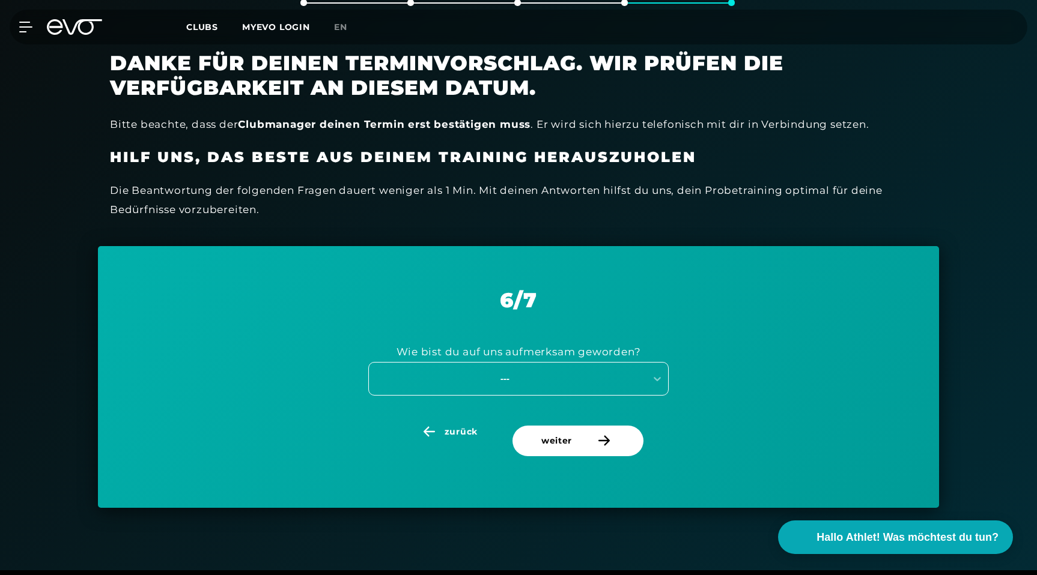
click at [593, 396] on div "---" at bounding box center [518, 379] width 300 height 34
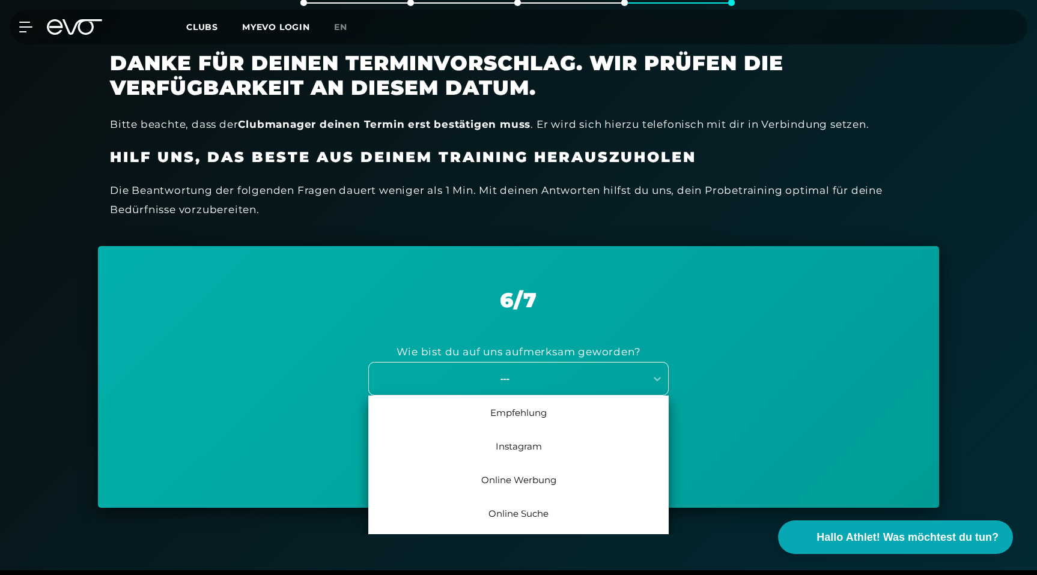
scroll to position [308, 0]
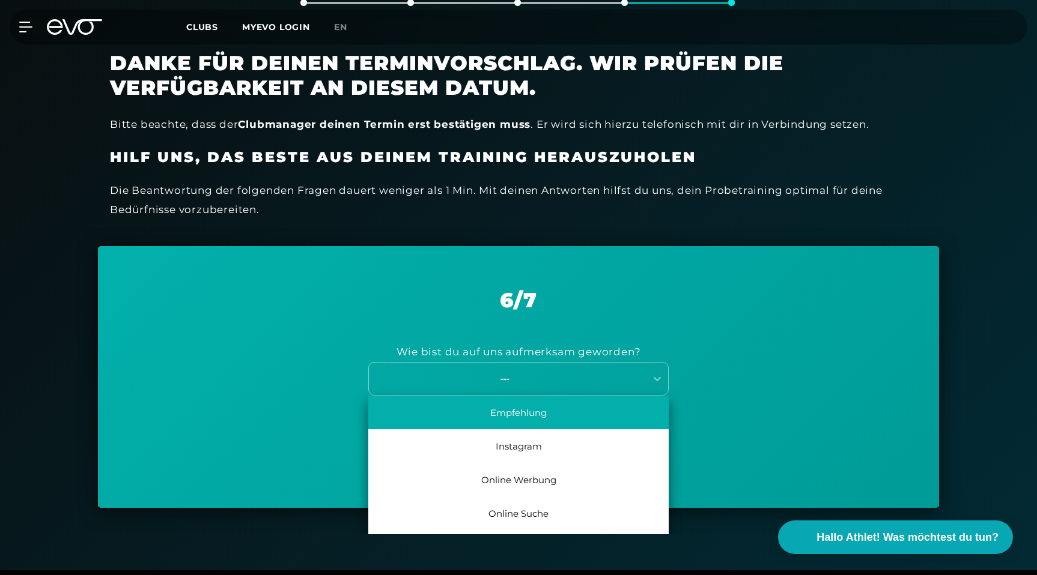
click at [570, 418] on div "Empfehlung" at bounding box center [518, 413] width 300 height 34
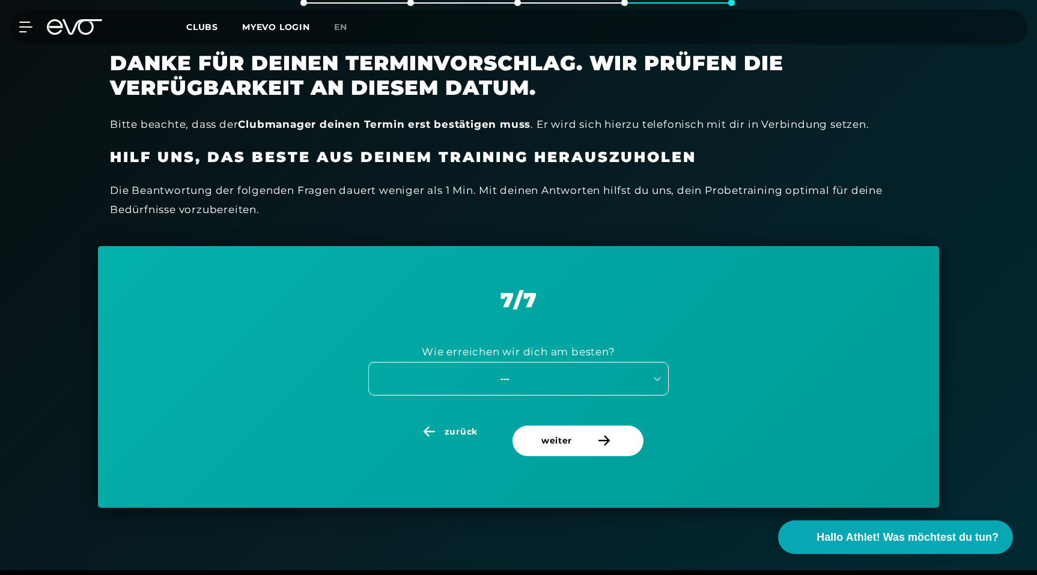
click at [618, 377] on div "---" at bounding box center [505, 379] width 270 height 14
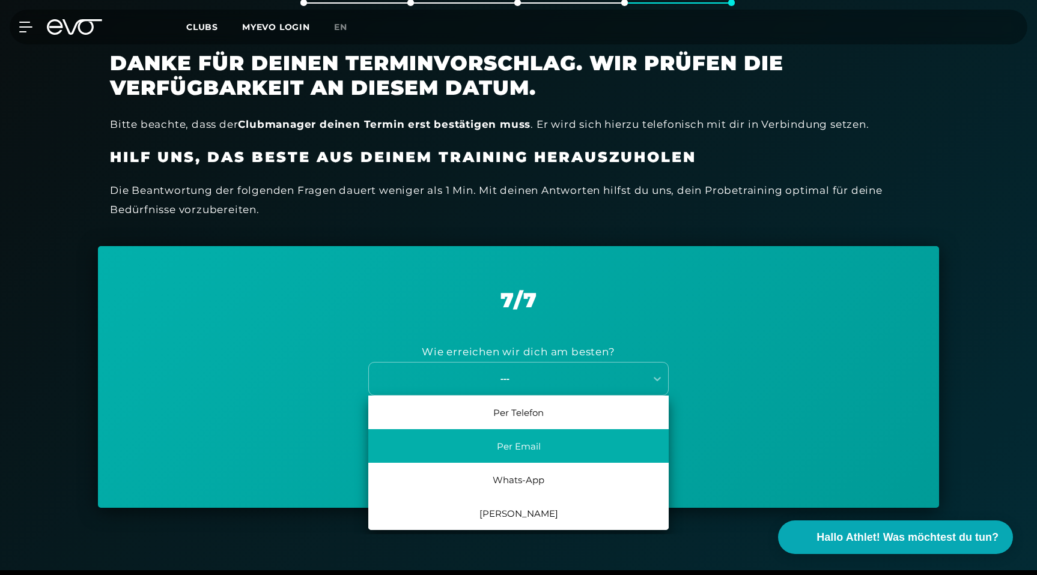
click at [559, 442] on div "Per Email" at bounding box center [518, 447] width 300 height 34
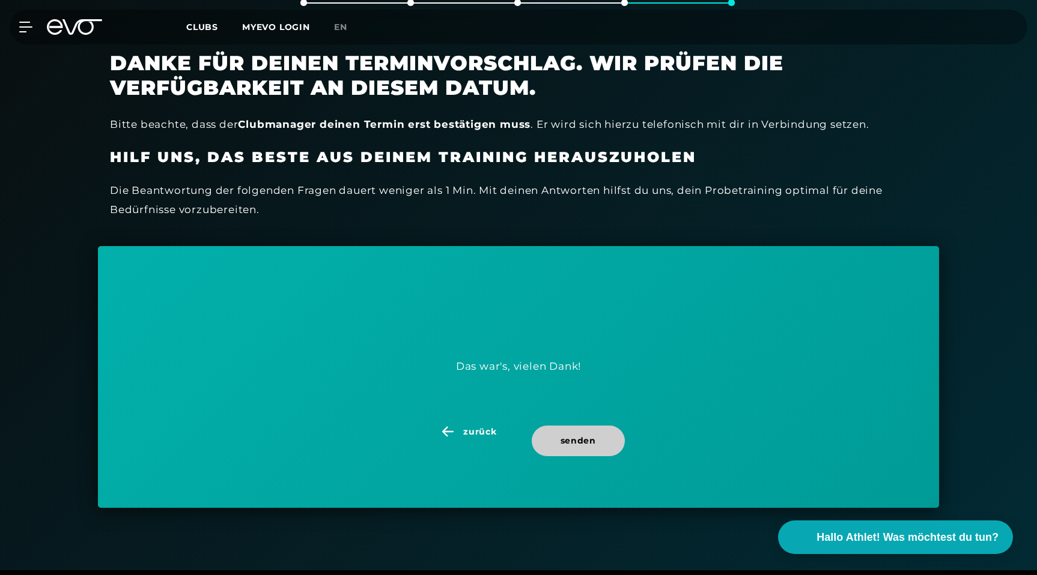
click at [590, 440] on span "senden" at bounding box center [577, 441] width 35 height 13
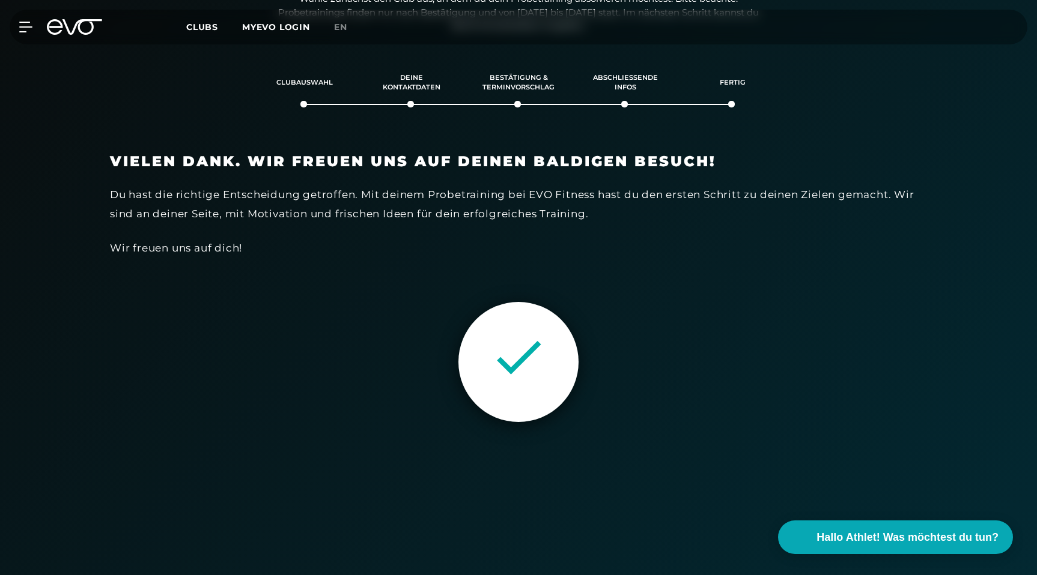
scroll to position [0, 0]
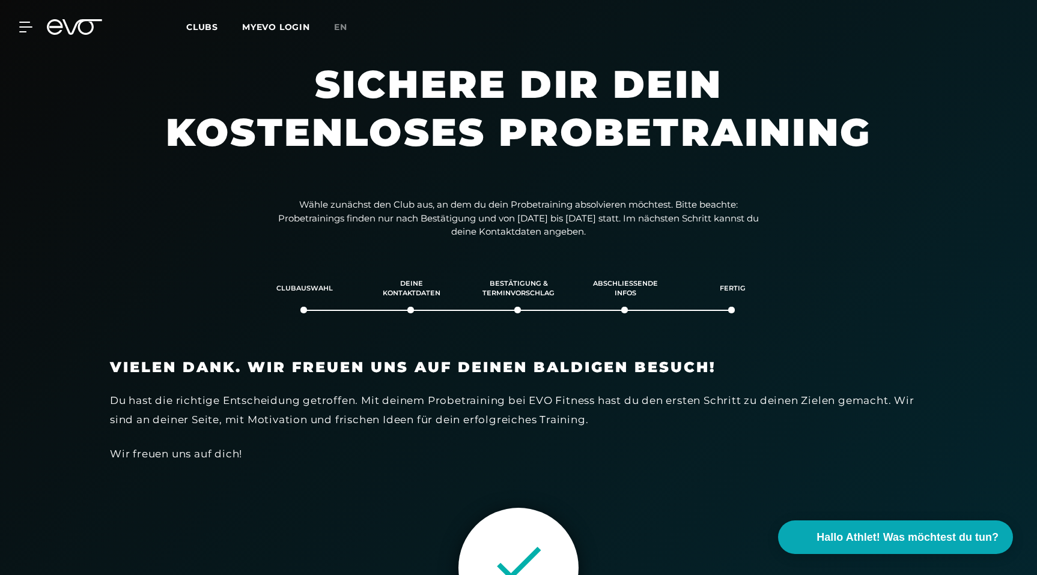
click at [81, 32] on icon at bounding box center [82, 27] width 40 height 16
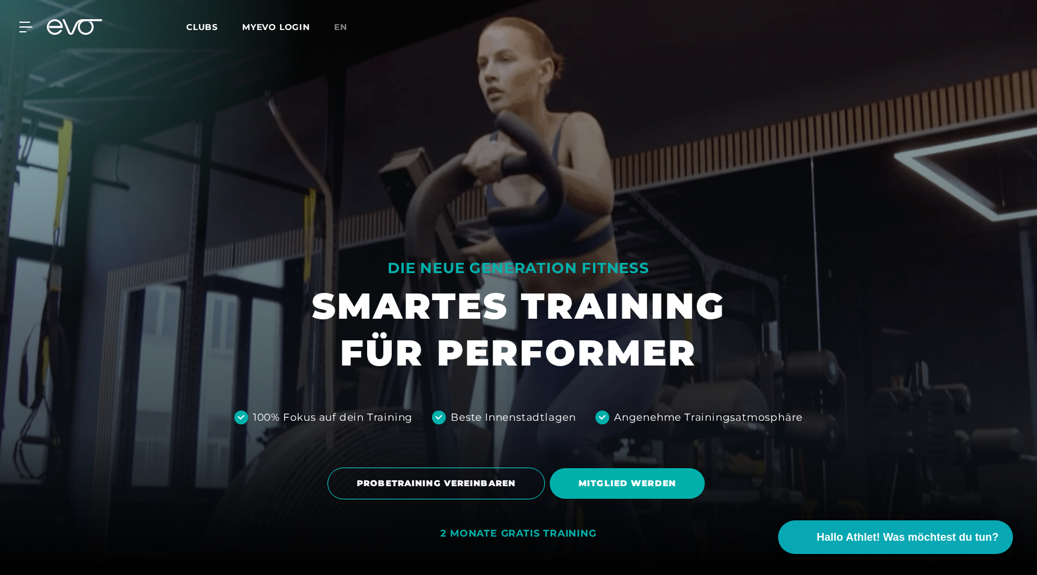
click at [200, 26] on span "Clubs" at bounding box center [202, 27] width 32 height 11
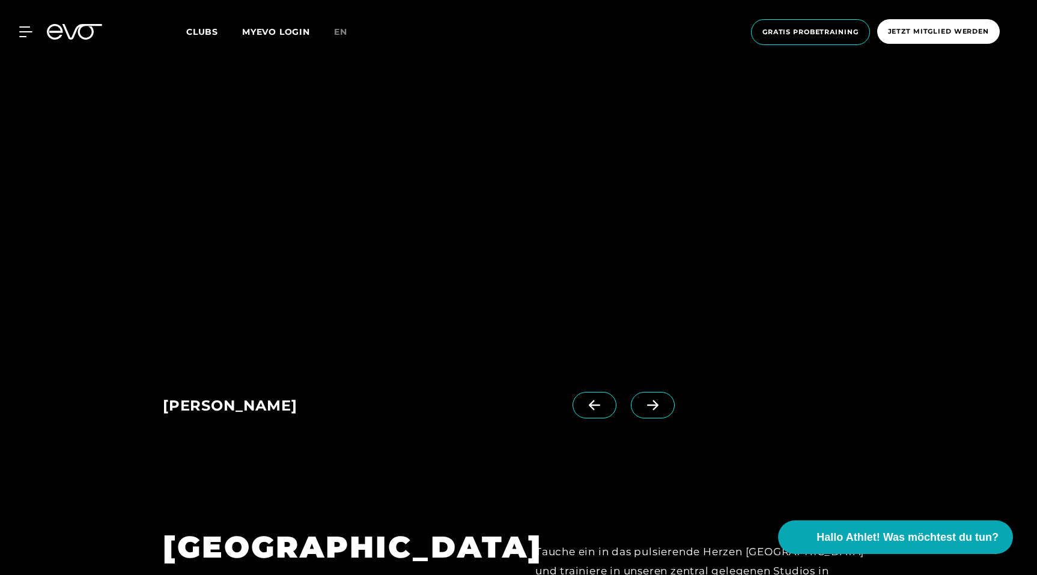
scroll to position [911, 0]
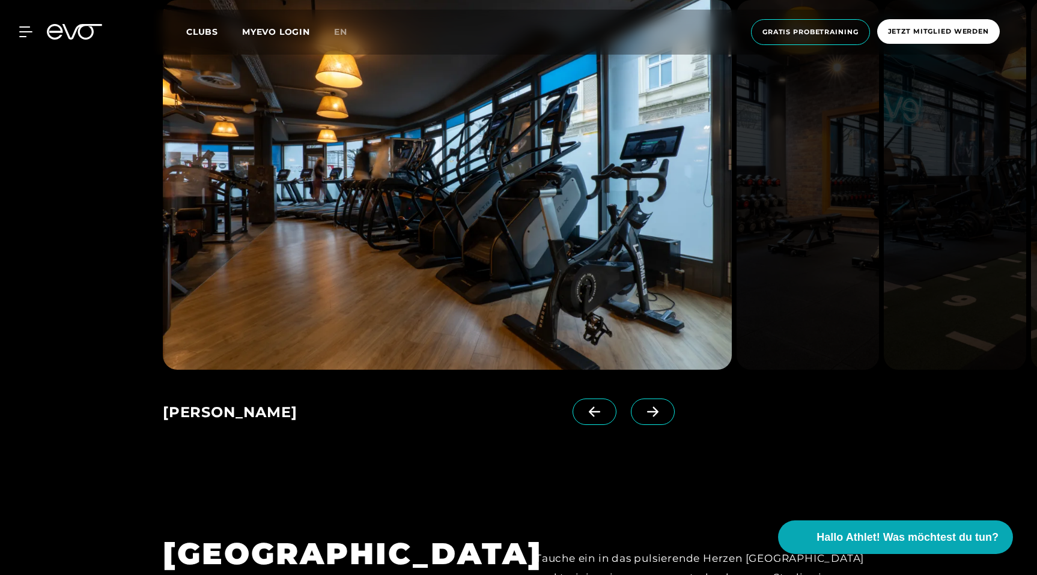
click at [642, 414] on icon at bounding box center [652, 412] width 21 height 11
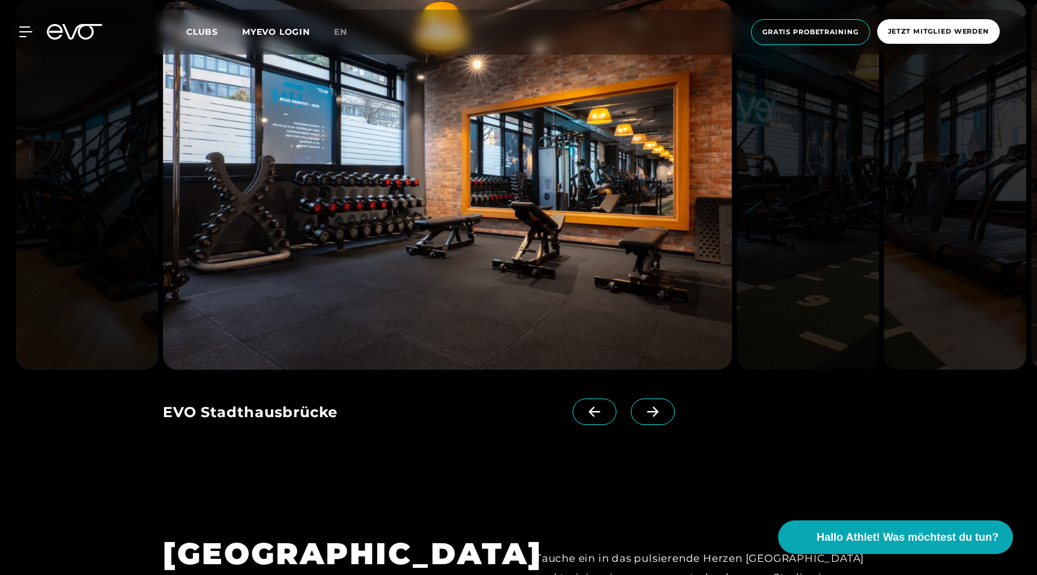
click at [584, 413] on icon at bounding box center [594, 412] width 21 height 11
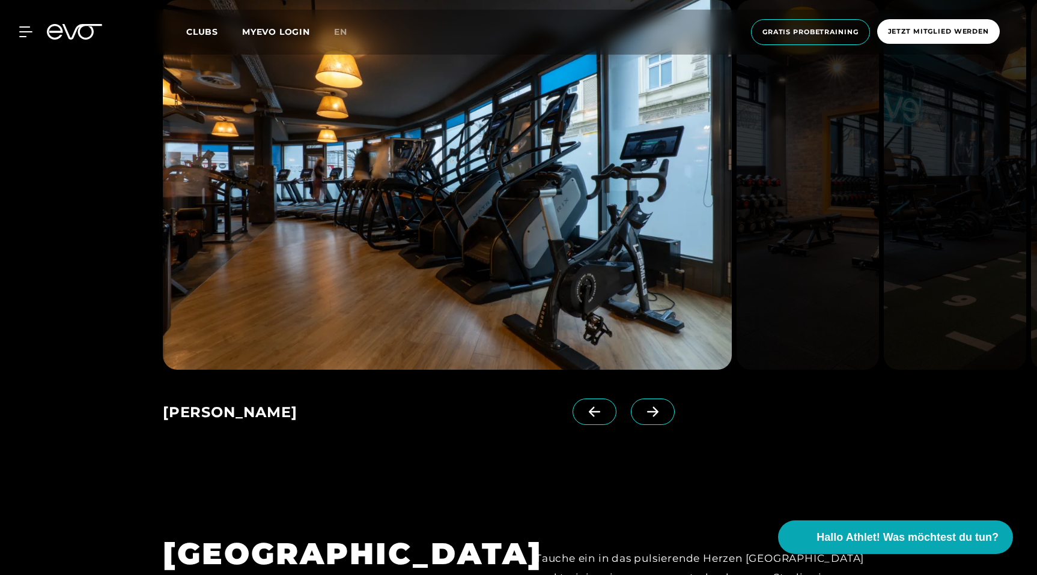
click at [374, 229] on img at bounding box center [447, 185] width 569 height 370
click at [217, 407] on div "[PERSON_NAME]" at bounding box center [368, 414] width 410 height 30
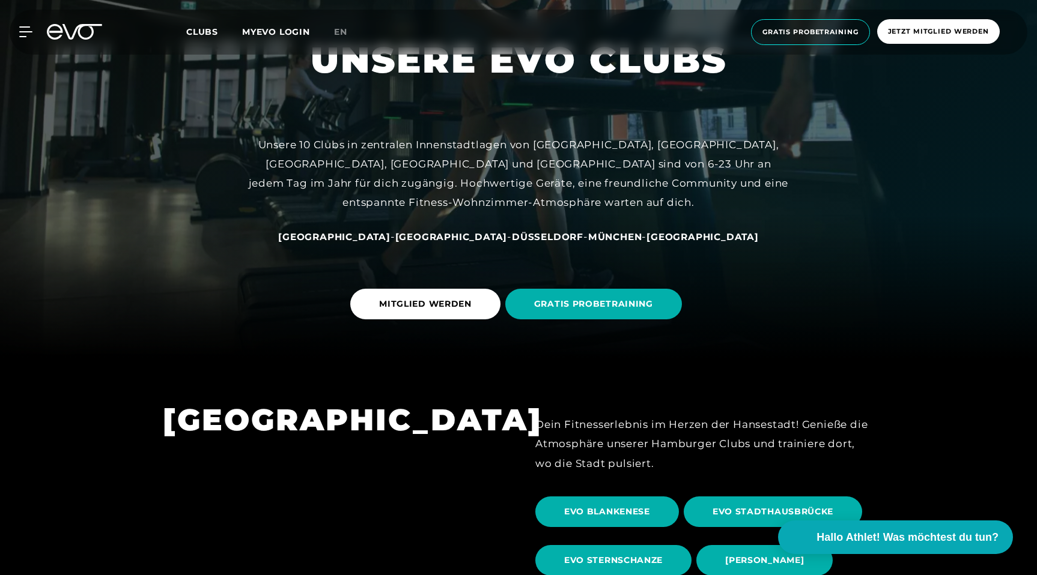
scroll to position [196, 0]
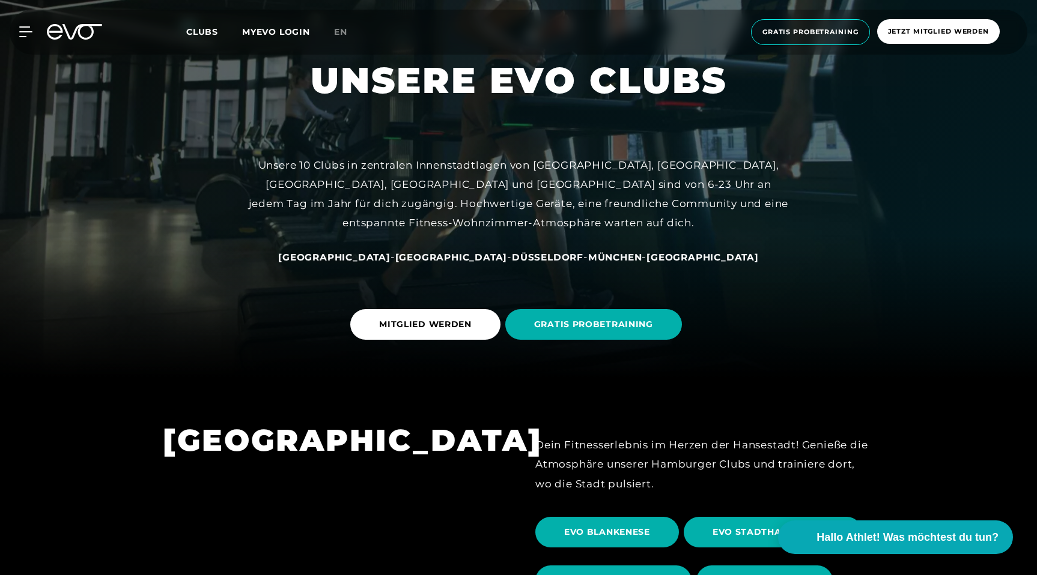
click at [44, 41] on div "MyEVO Login Über EVO Mitgliedschaften Probetraining TAGESPASS EVO Studios [GEOG…" at bounding box center [518, 32] width 1032 height 45
click at [31, 41] on div "MyEVO Login Über EVO Mitgliedschaften Probetraining TAGESPASS EVO Studios [GEOG…" at bounding box center [518, 32] width 1032 height 45
click at [20, 32] on icon at bounding box center [28, 32] width 17 height 10
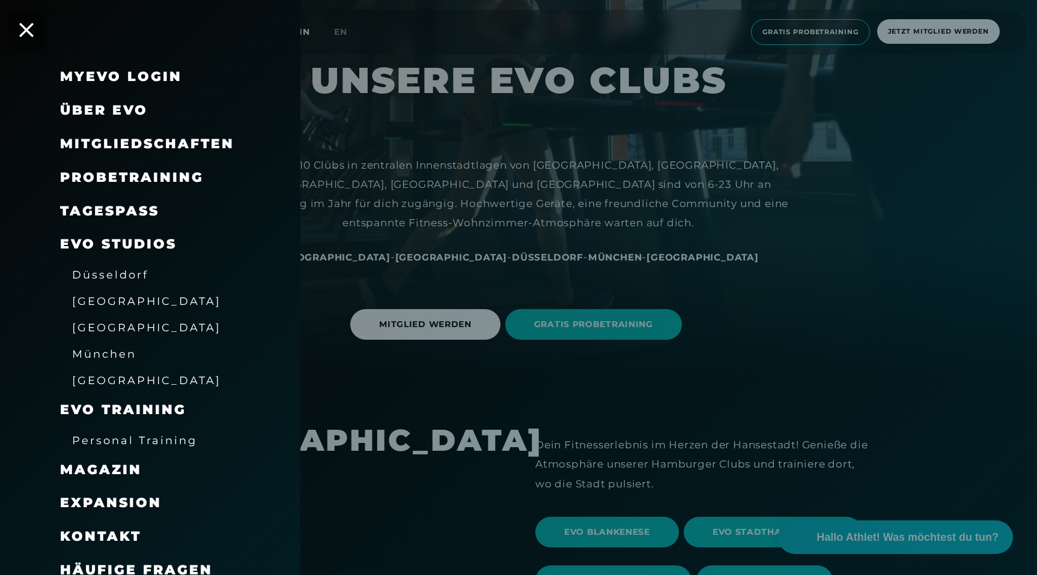
click at [132, 139] on span "Mitgliedschaften" at bounding box center [147, 144] width 174 height 16
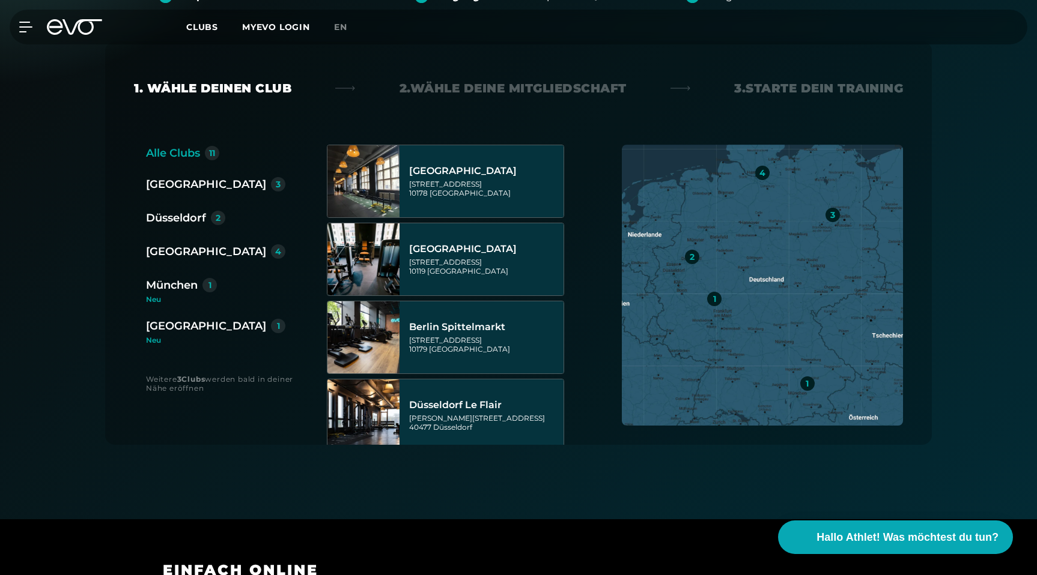
scroll to position [81, 0]
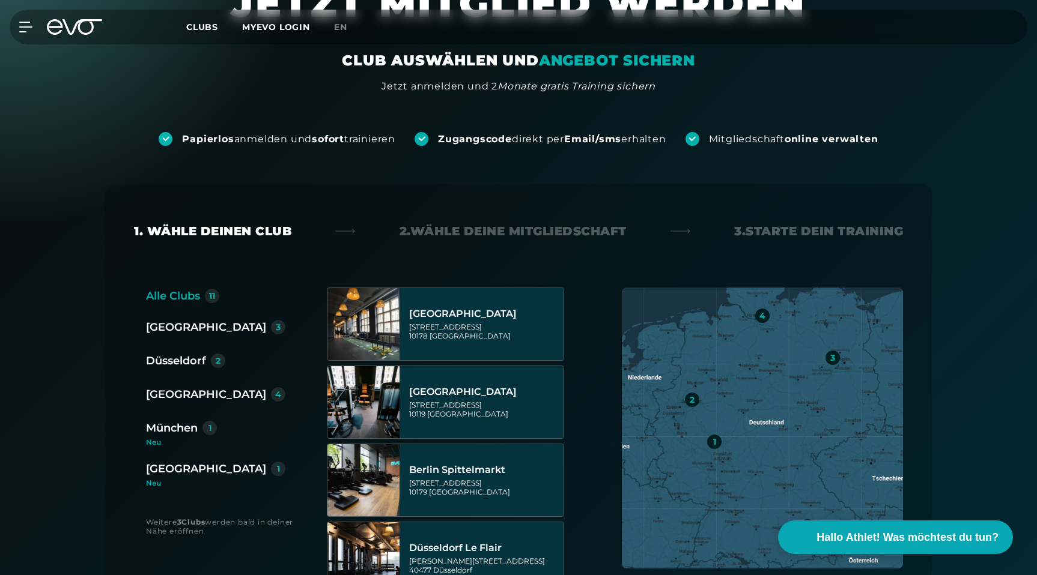
click at [174, 396] on div "[GEOGRAPHIC_DATA]" at bounding box center [206, 394] width 120 height 17
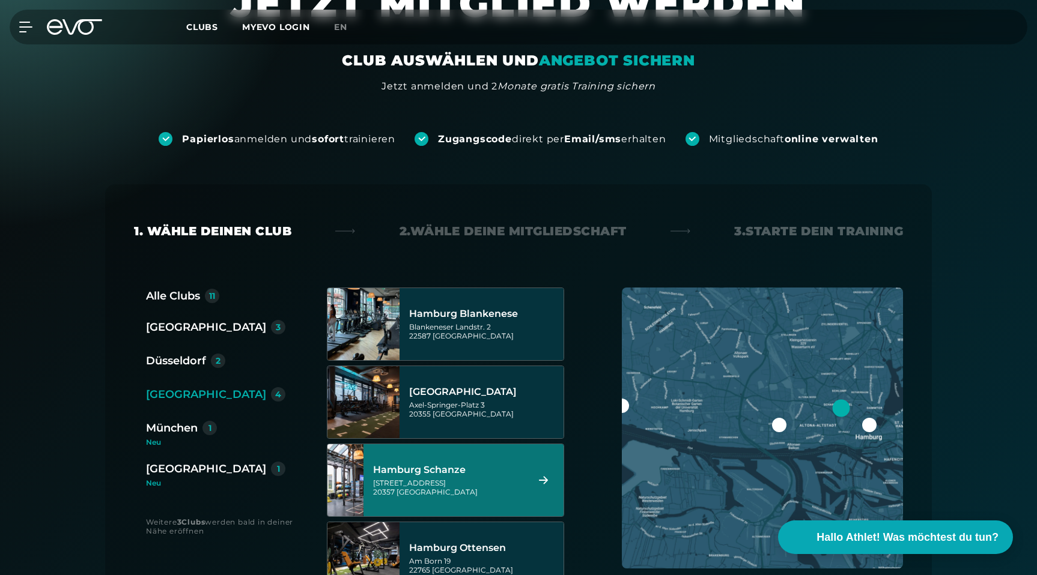
click at [422, 497] on div "[GEOGRAPHIC_DATA][STREET_ADDRESS]" at bounding box center [448, 480] width 151 height 53
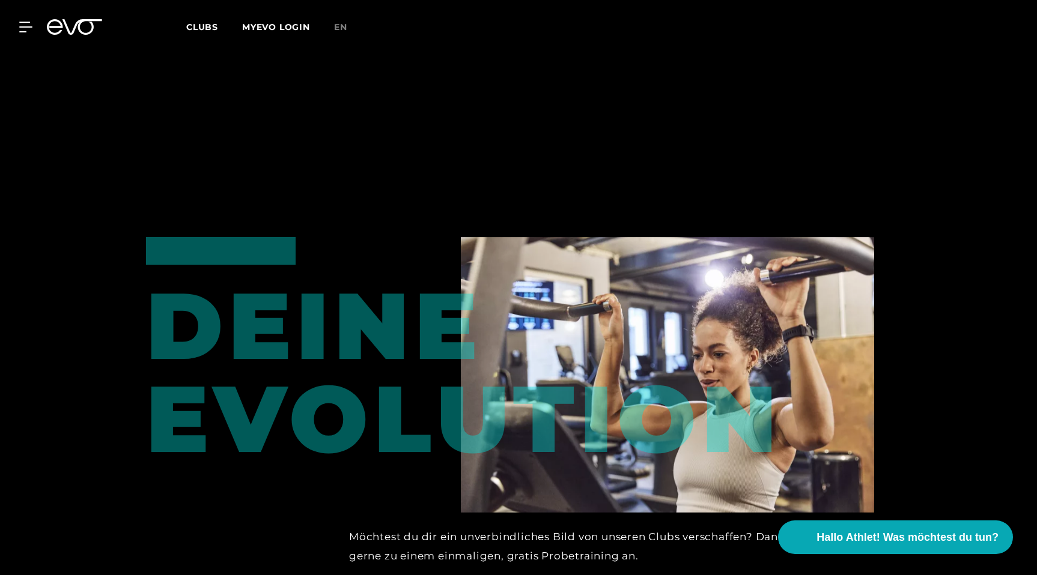
scroll to position [1392, 0]
